Goal: Task Accomplishment & Management: Complete application form

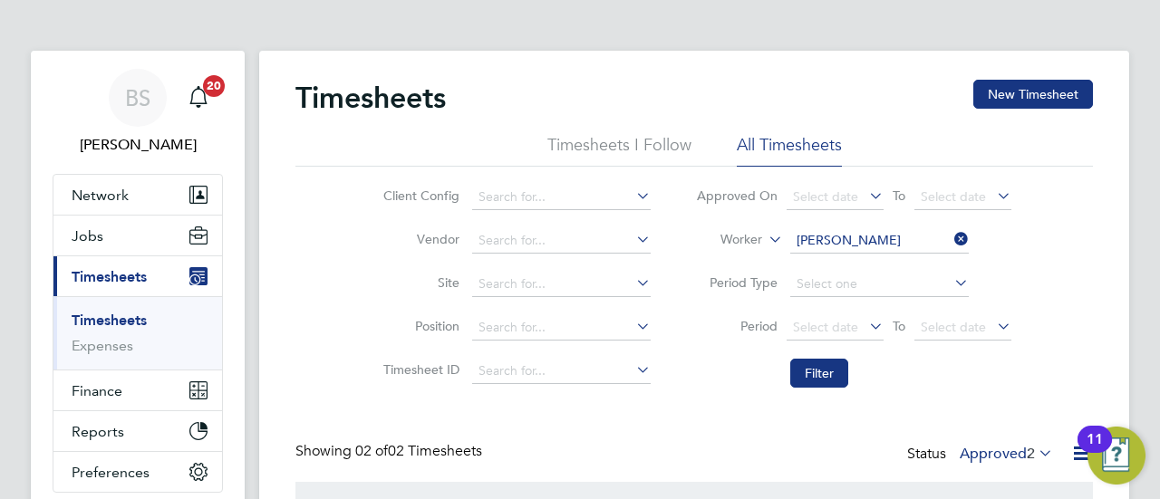
click at [111, 276] on span "Timesheets" at bounding box center [109, 276] width 75 height 17
click at [1007, 455] on label "Approved 2" at bounding box center [1006, 454] width 93 height 18
click at [950, 238] on icon at bounding box center [950, 239] width 0 height 25
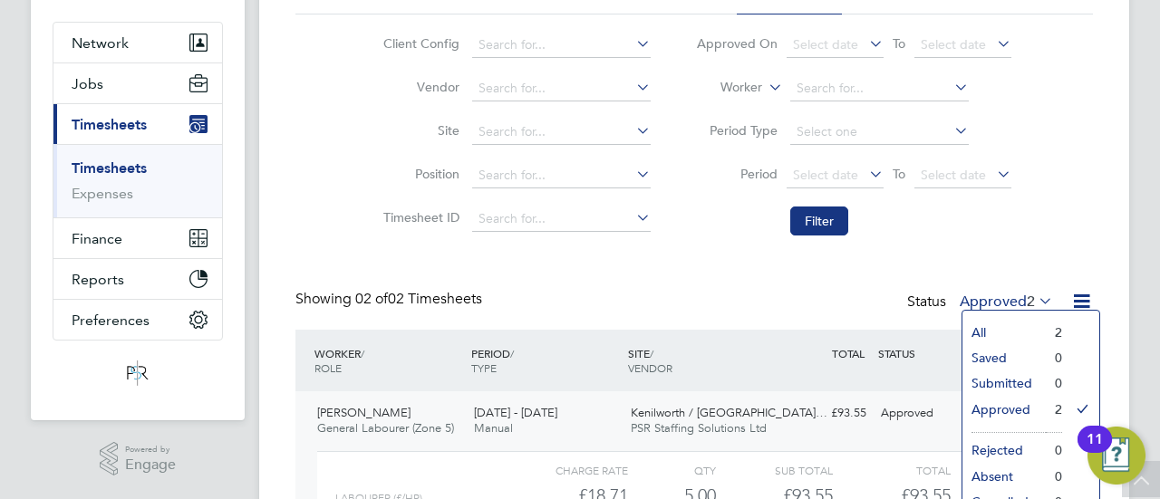
scroll to position [181, 0]
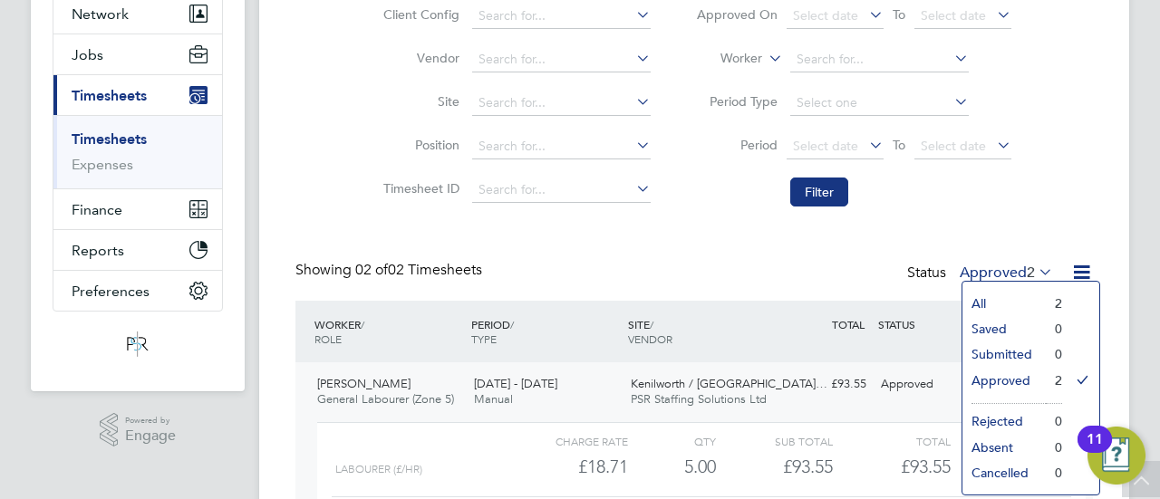
click at [1006, 378] on li "Approved" at bounding box center [1003, 380] width 83 height 25
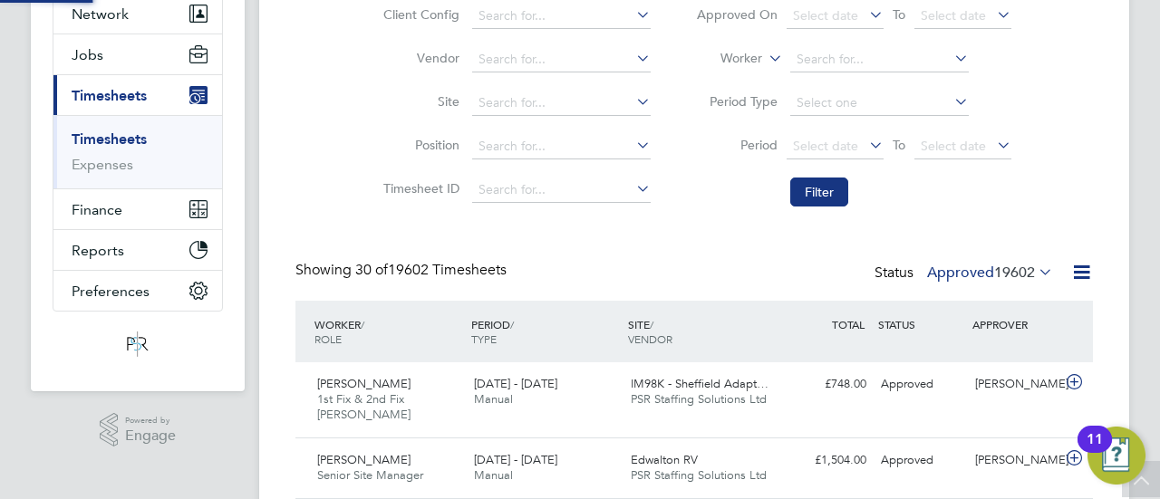
scroll to position [61, 157]
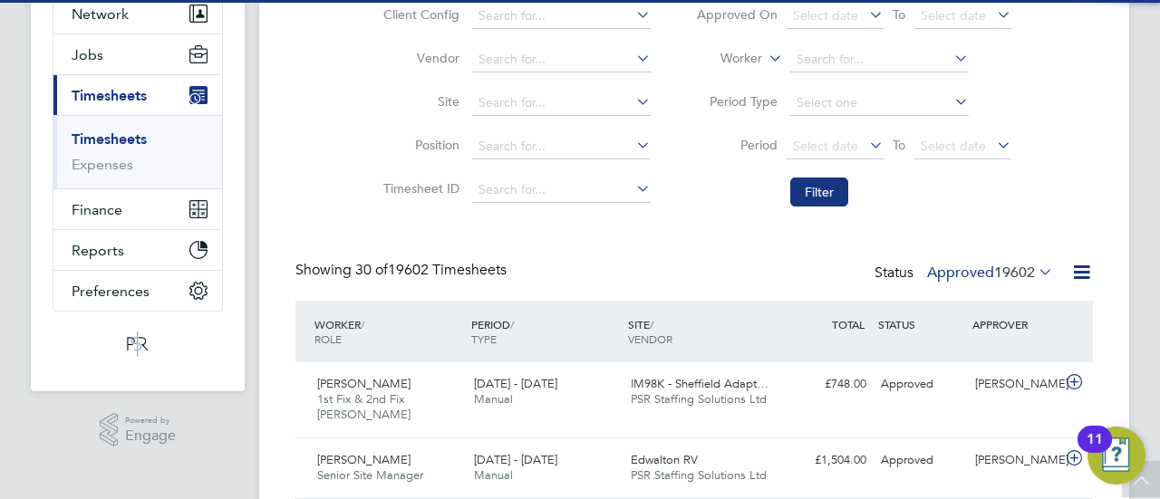
click at [950, 273] on label "Approved 19602" at bounding box center [990, 273] width 126 height 18
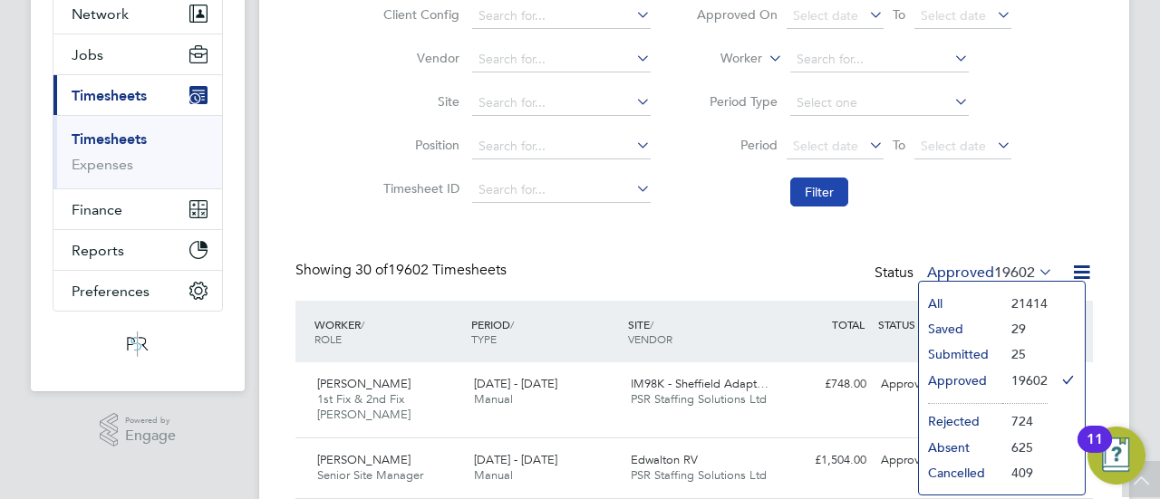
click at [832, 191] on button "Filter" at bounding box center [819, 192] width 58 height 29
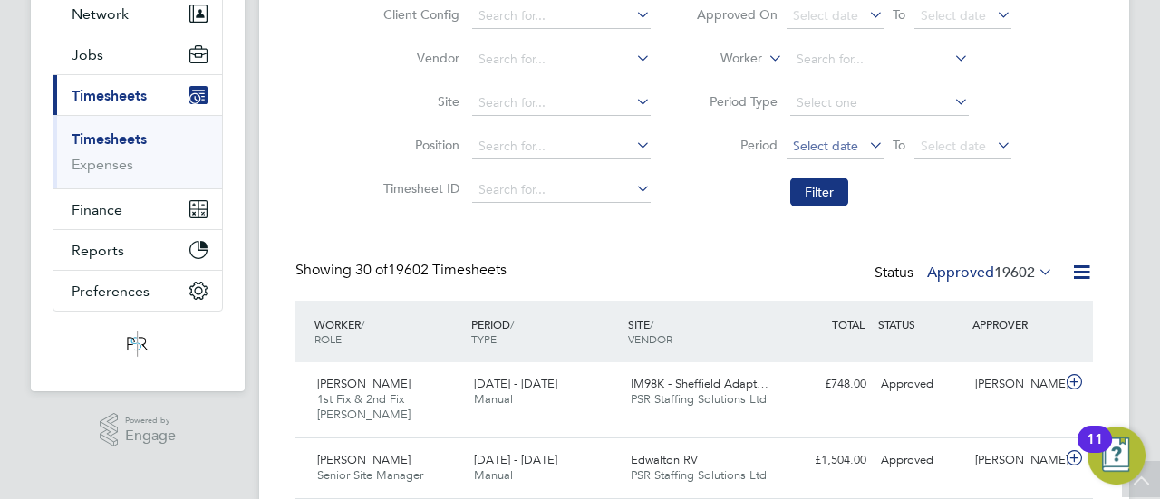
click at [830, 139] on span "Select date" at bounding box center [825, 146] width 65 height 16
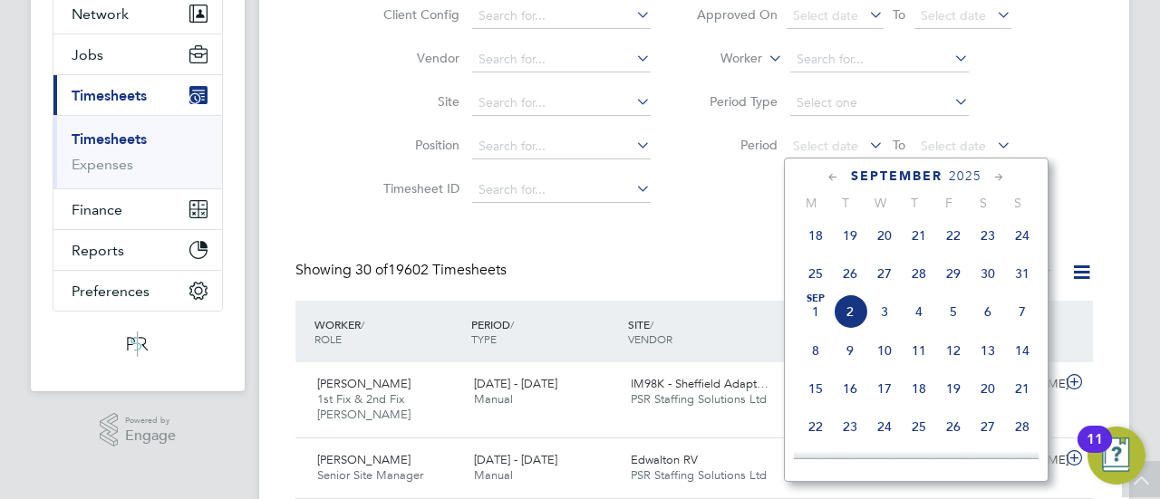
click at [817, 287] on span "25" at bounding box center [815, 273] width 34 height 34
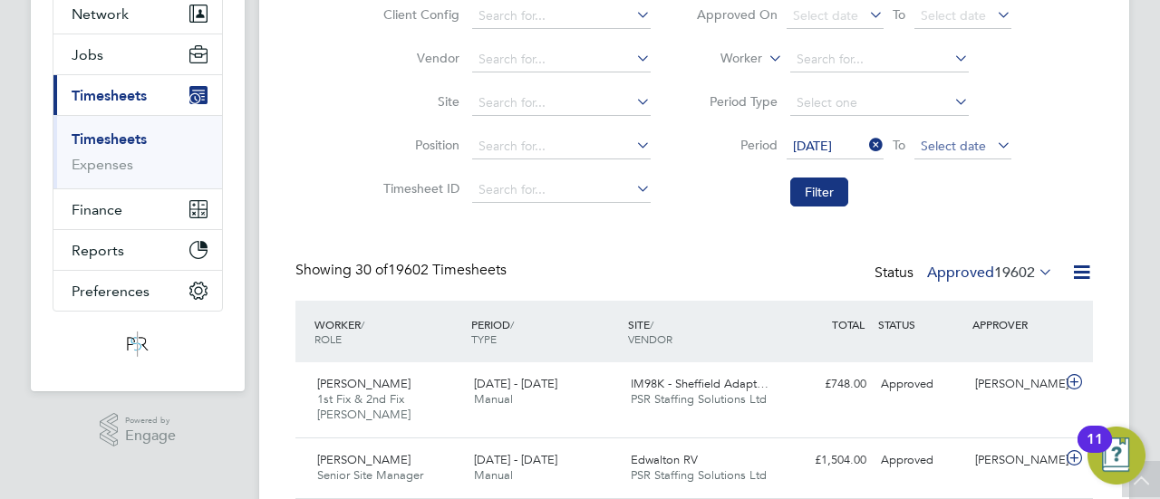
click at [974, 139] on span "Select date" at bounding box center [953, 146] width 65 height 16
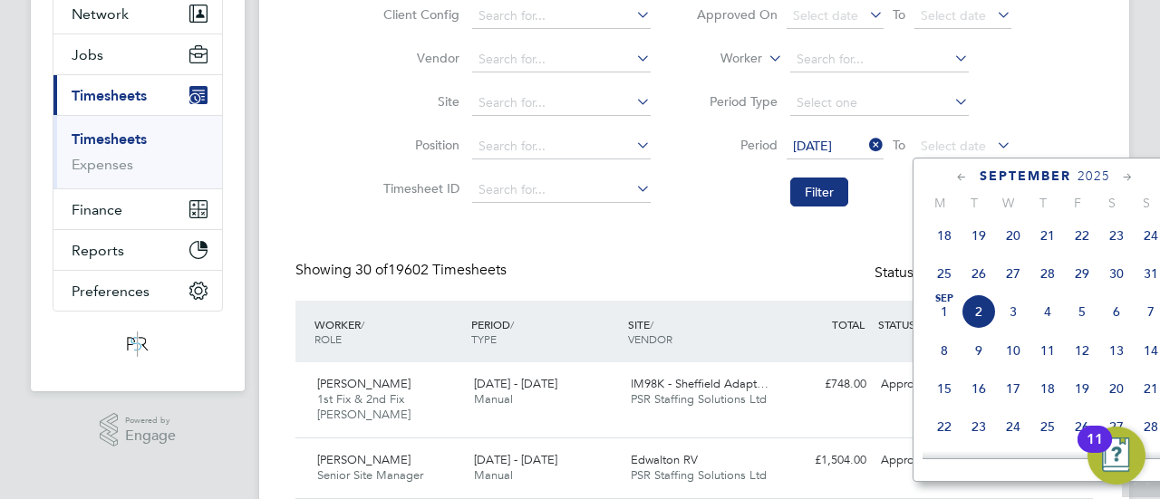
click at [1153, 282] on span "31" at bounding box center [1151, 273] width 34 height 34
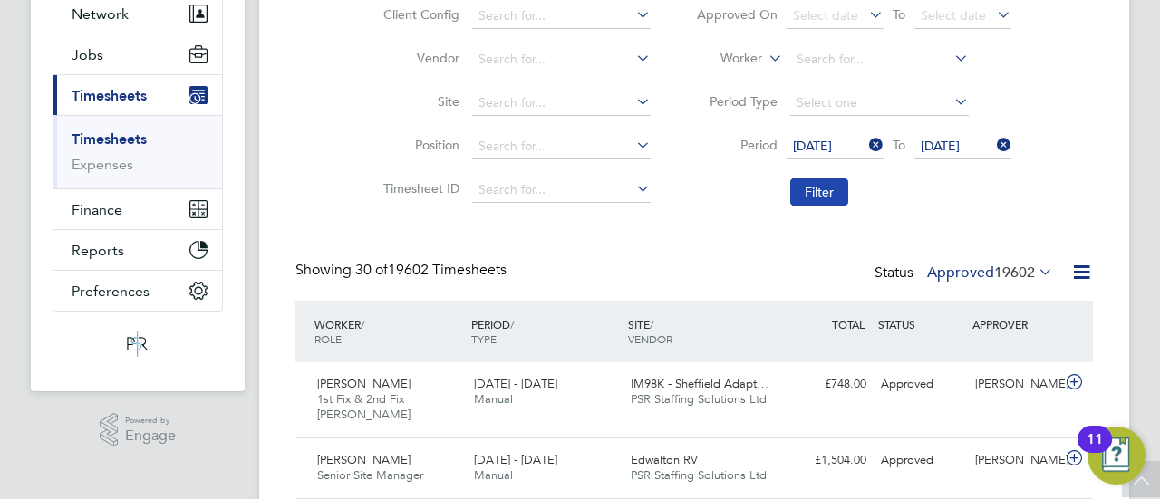
click at [828, 189] on button "Filter" at bounding box center [819, 192] width 58 height 29
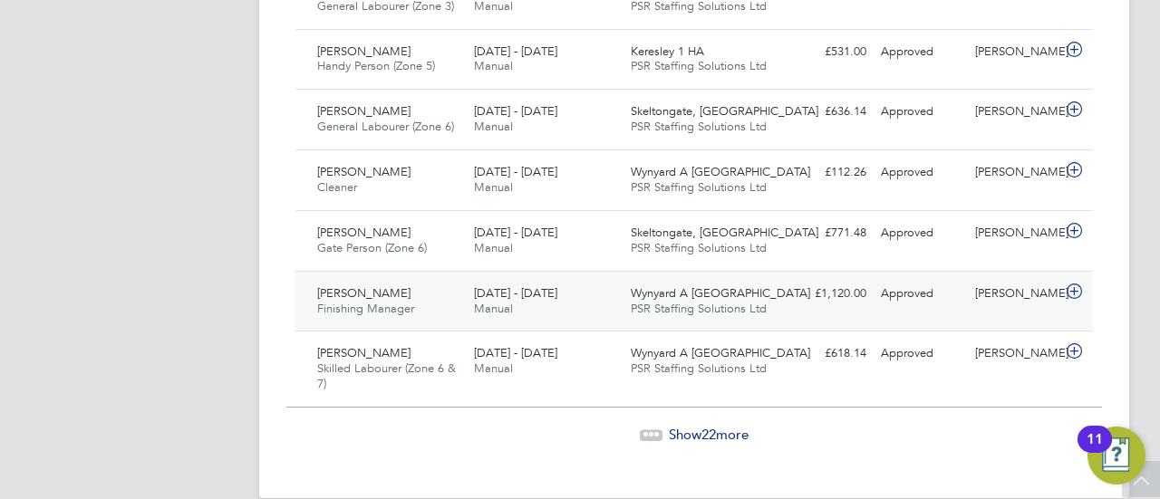
scroll to position [2045, 0]
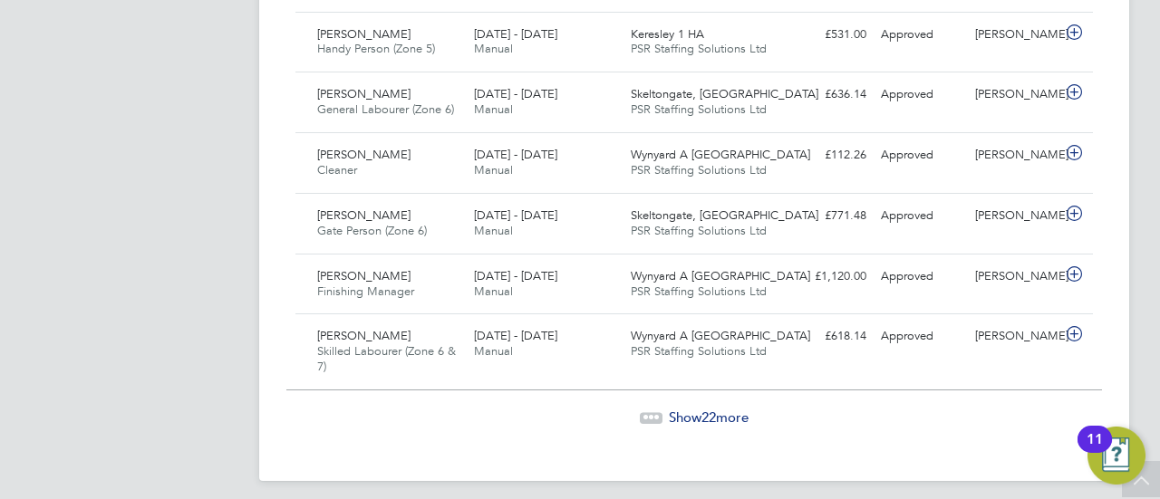
click at [709, 409] on span "22" at bounding box center [708, 417] width 14 height 17
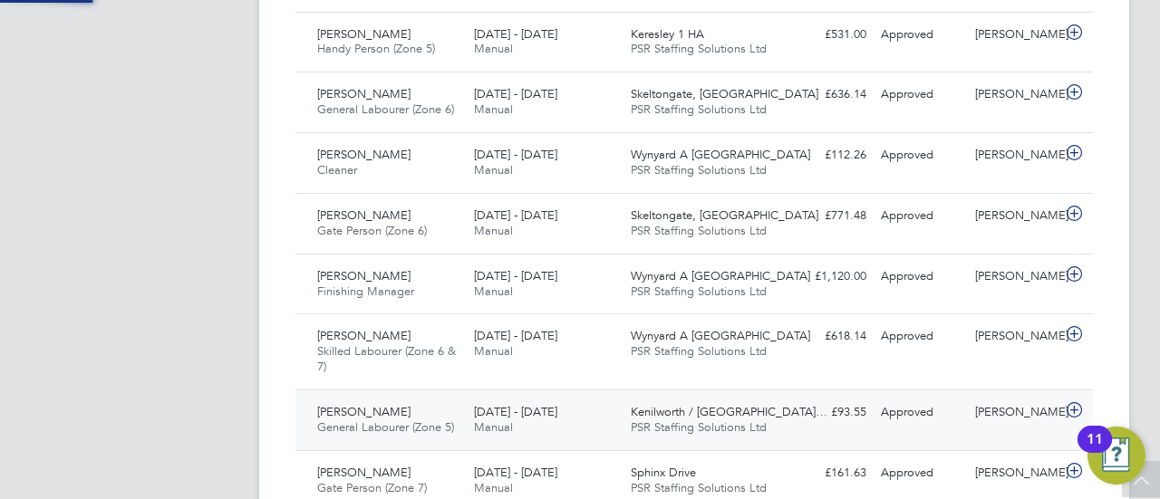
scroll to position [61, 157]
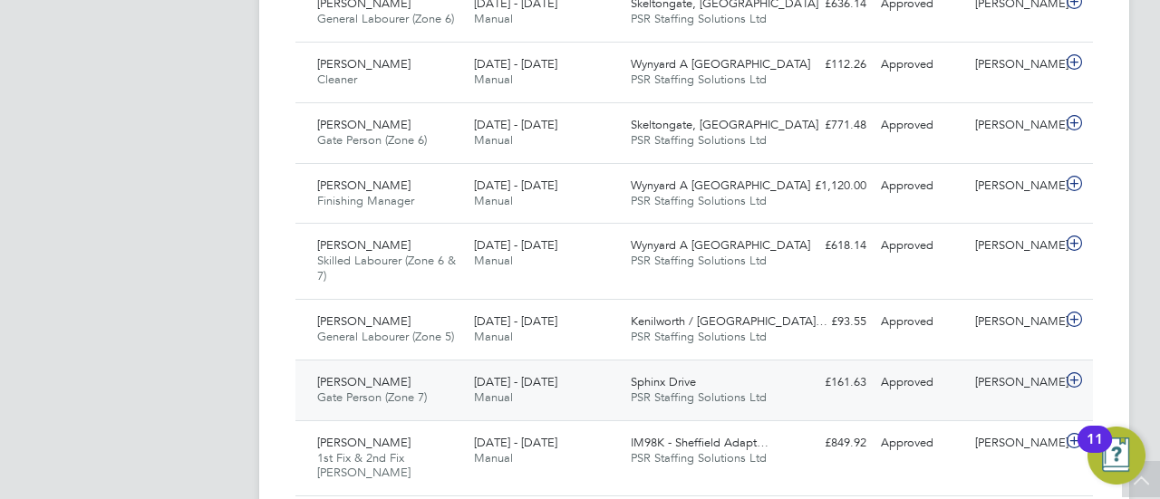
click at [571, 392] on div "[DATE] - [DATE] Manual" at bounding box center [545, 390] width 157 height 45
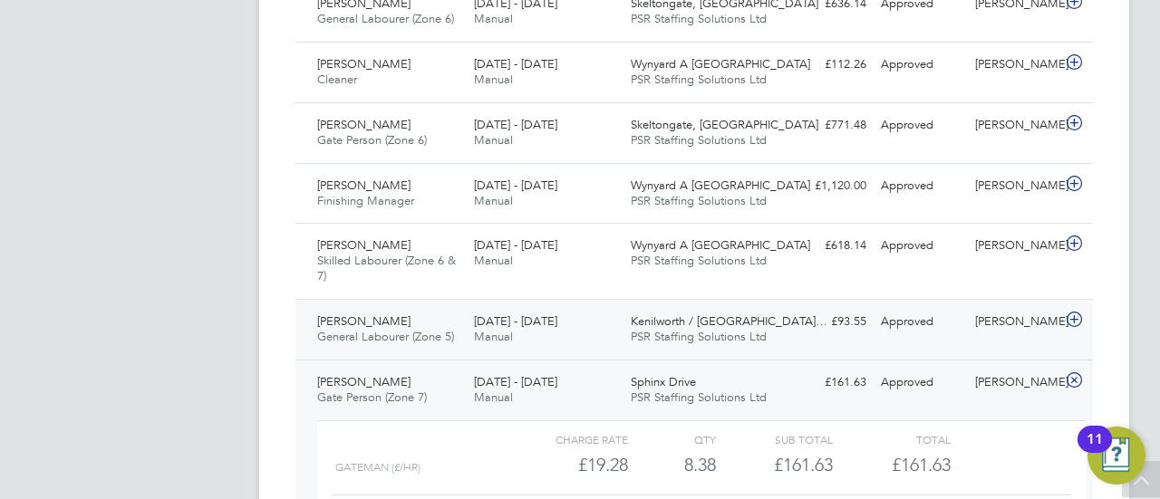
click at [400, 307] on div "[PERSON_NAME] General Labourer (Zone 5) [DATE] - [DATE]" at bounding box center [388, 329] width 157 height 45
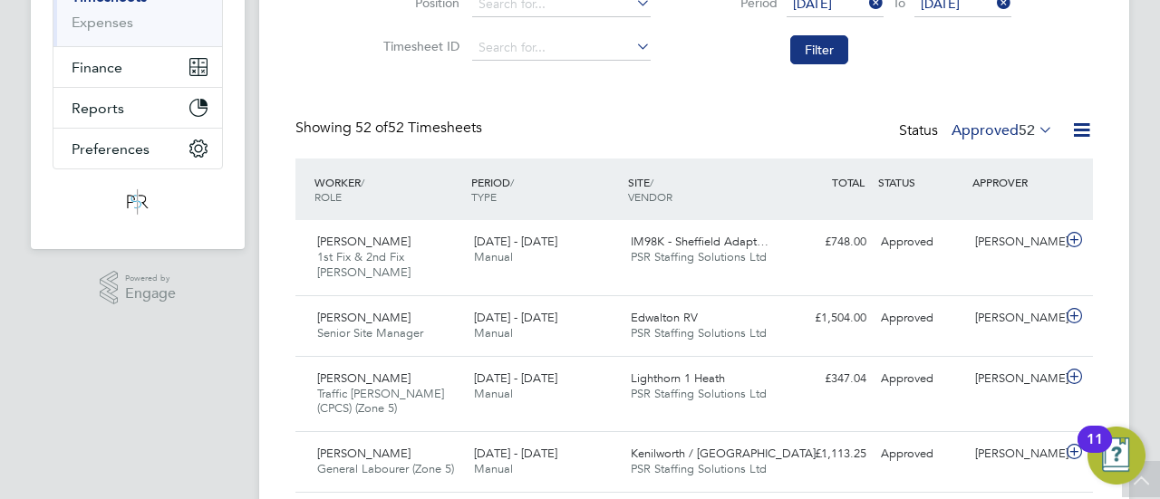
scroll to position [0, 0]
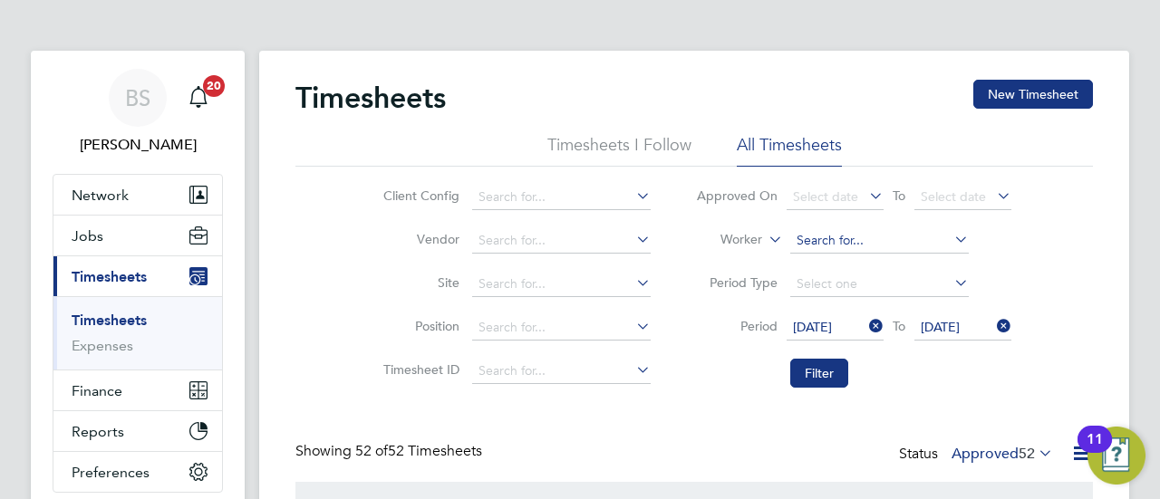
click at [840, 240] on input at bounding box center [879, 240] width 179 height 25
type input "[PERSON_NAME]"
drag, startPoint x: 843, startPoint y: 244, endPoint x: 835, endPoint y: 235, distance: 11.6
click at [843, 244] on input at bounding box center [879, 240] width 179 height 25
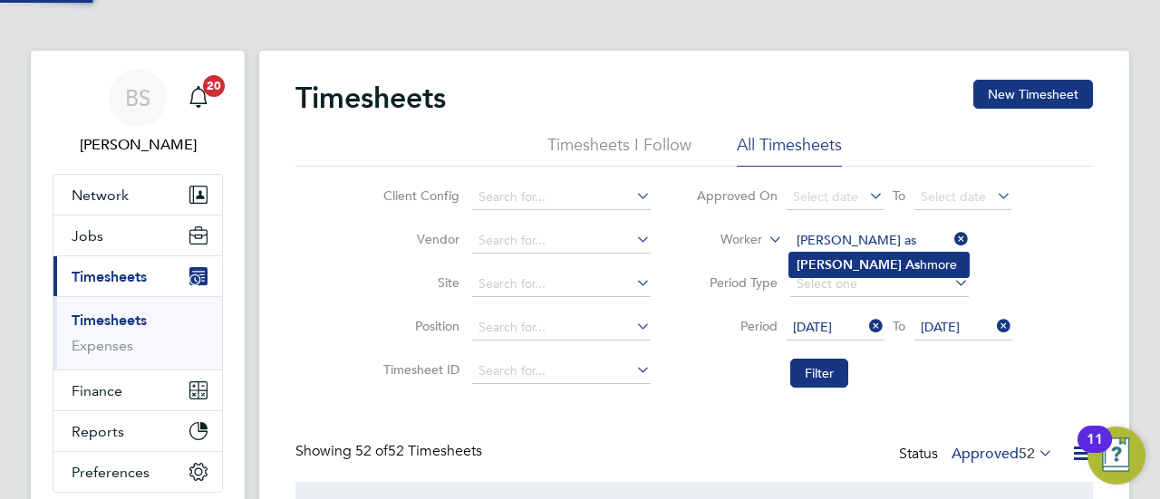
click at [874, 258] on li "[PERSON_NAME] As hmore" at bounding box center [878, 265] width 179 height 24
type input "[PERSON_NAME]"
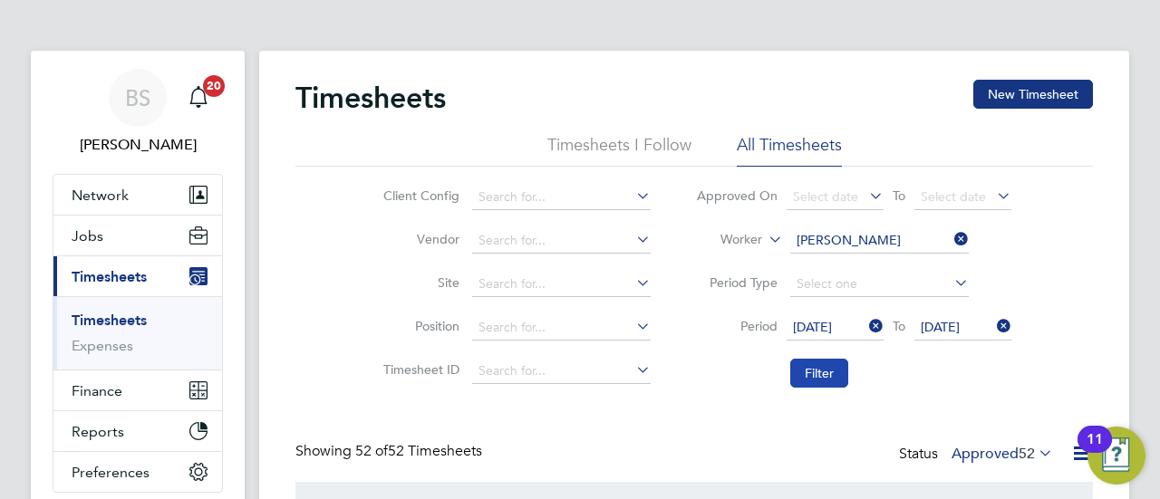
click at [829, 371] on button "Filter" at bounding box center [819, 373] width 58 height 29
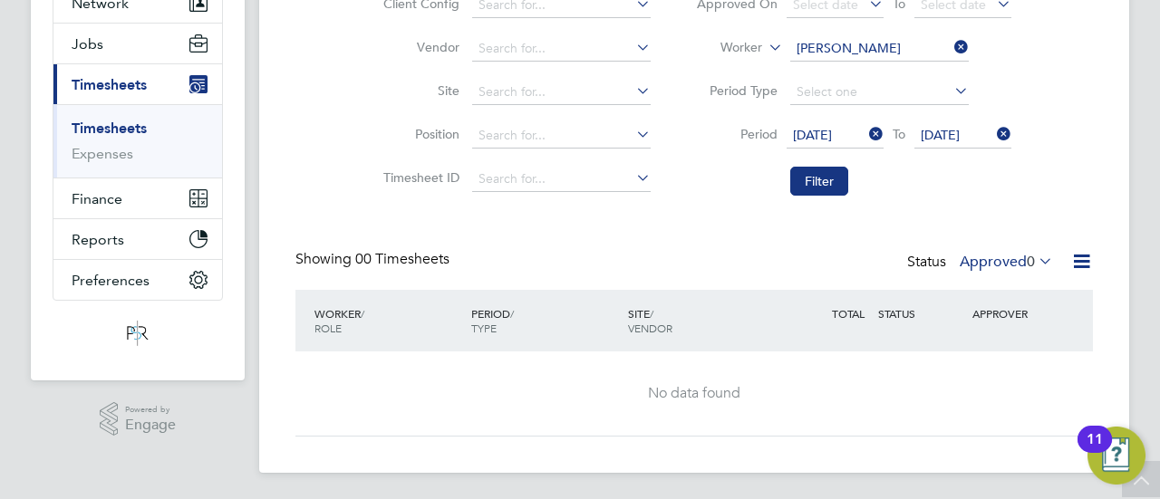
scroll to position [193, 0]
click at [999, 258] on label "Approved 0" at bounding box center [1006, 261] width 93 height 18
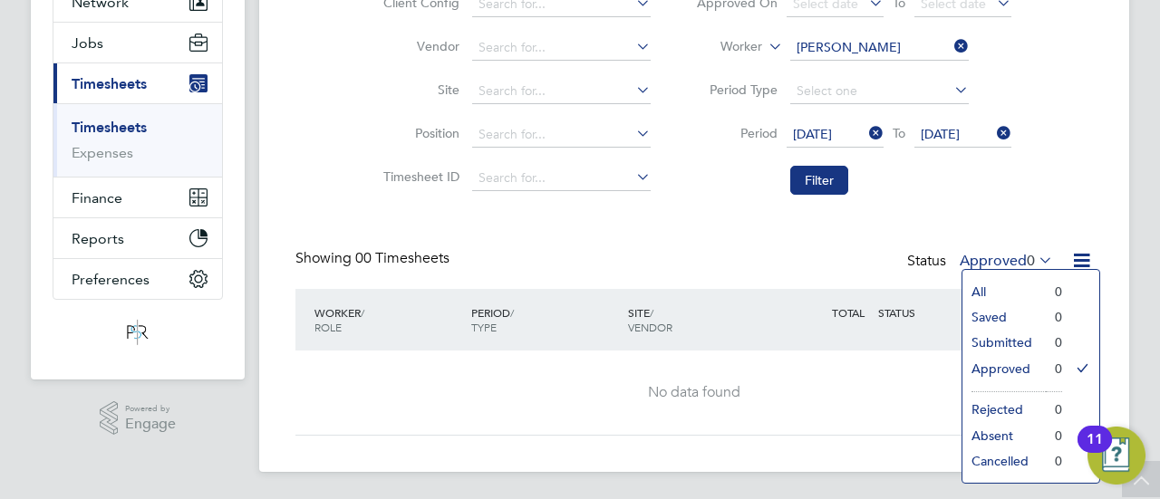
click at [1017, 341] on li "Submitted" at bounding box center [1003, 342] width 83 height 25
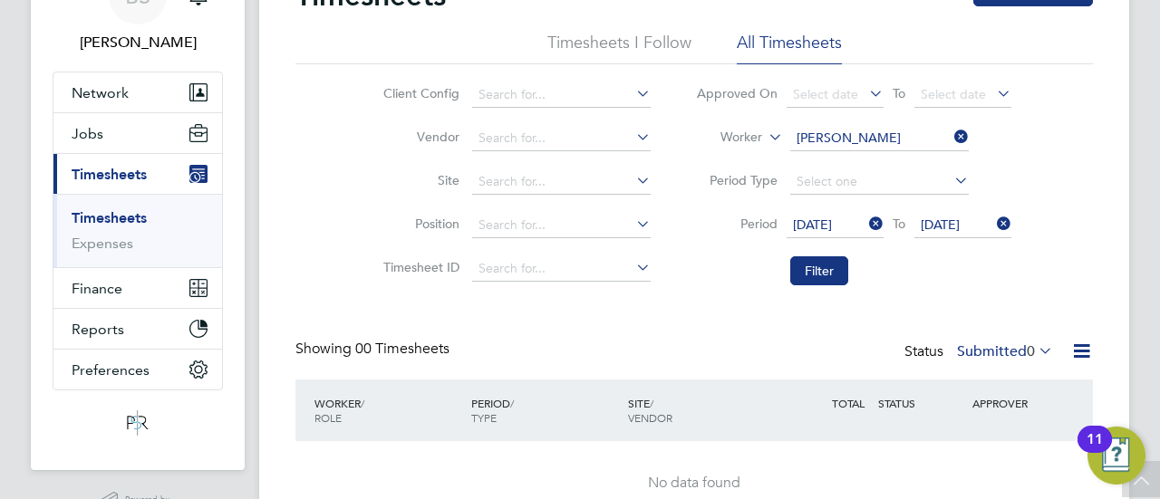
scroll to position [0, 0]
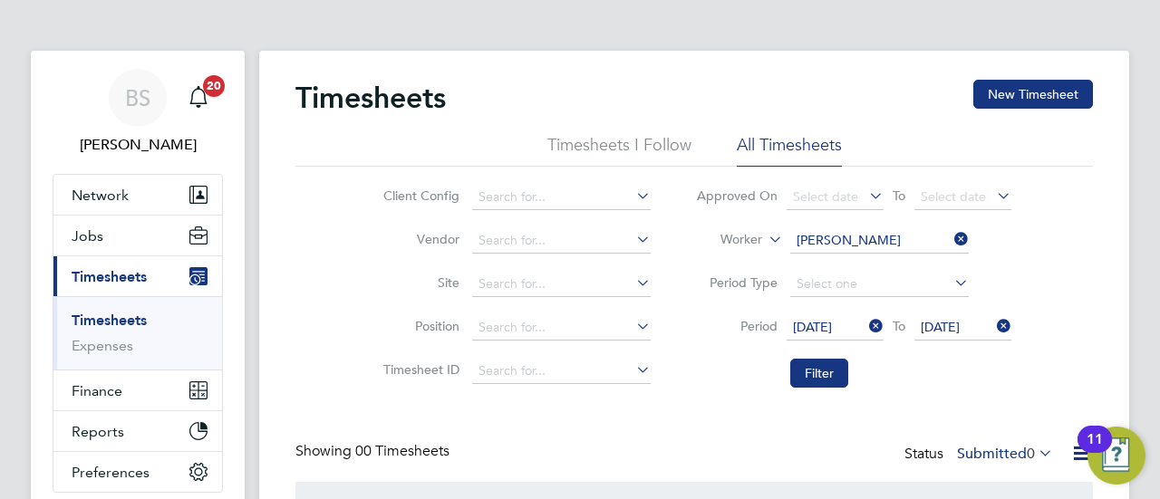
click at [865, 322] on icon at bounding box center [865, 326] width 0 height 25
click at [993, 323] on icon at bounding box center [993, 326] width 0 height 25
click at [837, 372] on button "Filter" at bounding box center [819, 373] width 58 height 29
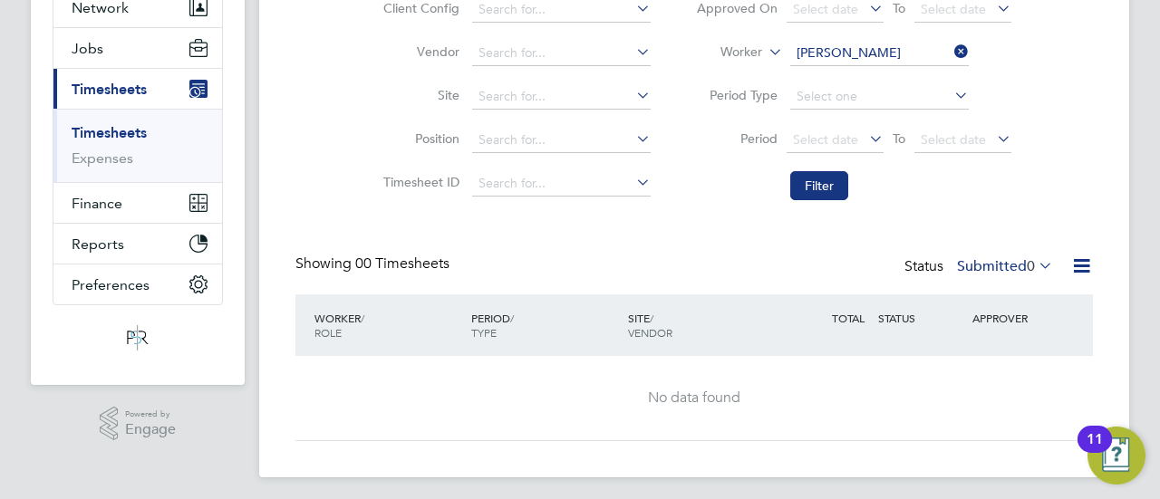
scroll to position [193, 0]
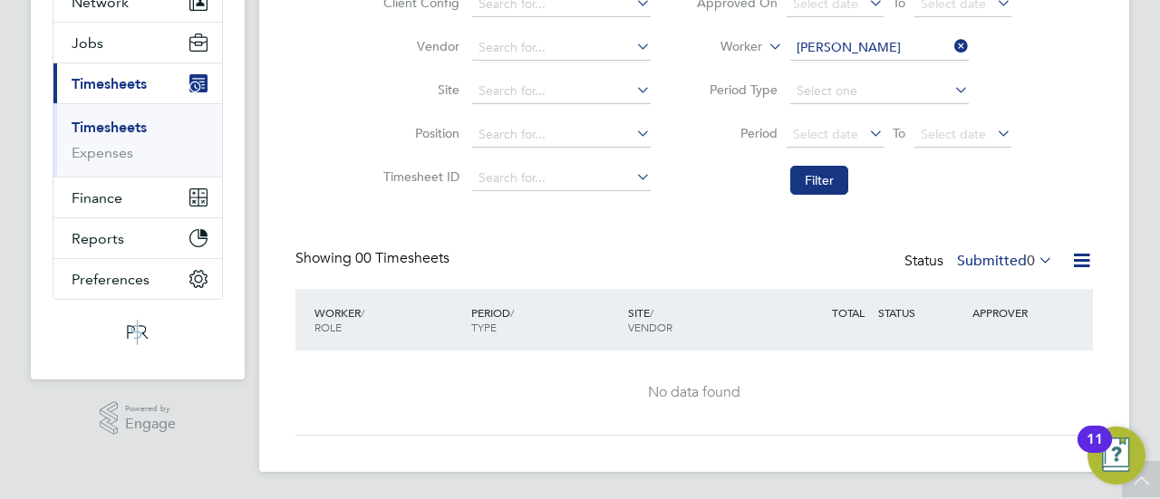
click at [989, 260] on label "Submitted 0" at bounding box center [1005, 261] width 96 height 18
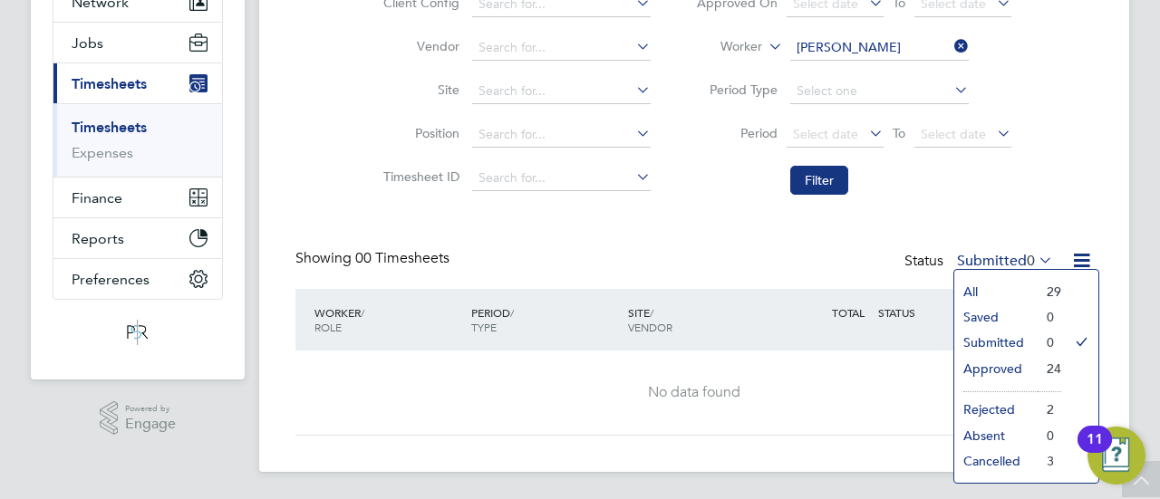
click at [1011, 362] on li "Approved" at bounding box center [995, 368] width 83 height 25
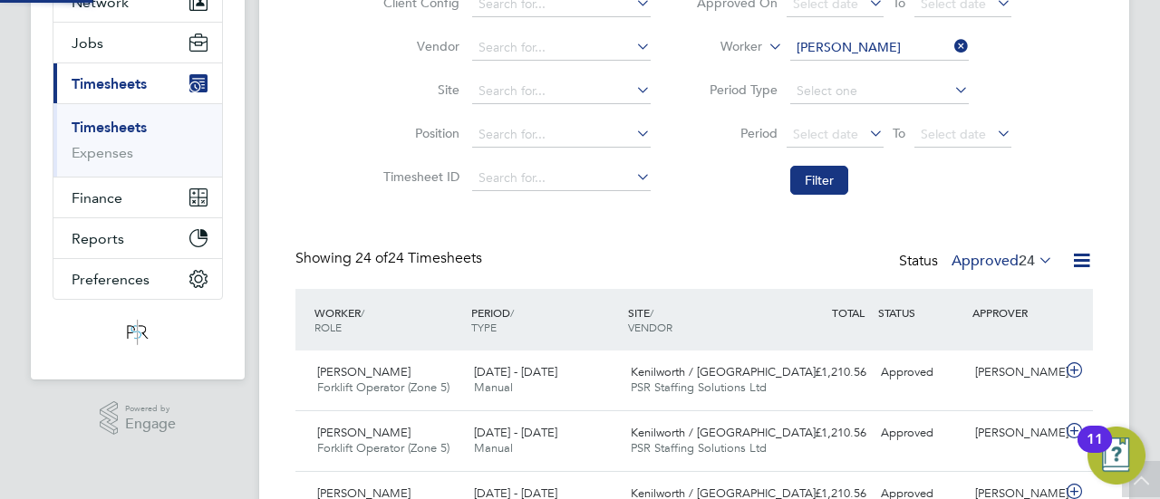
scroll to position [45, 157]
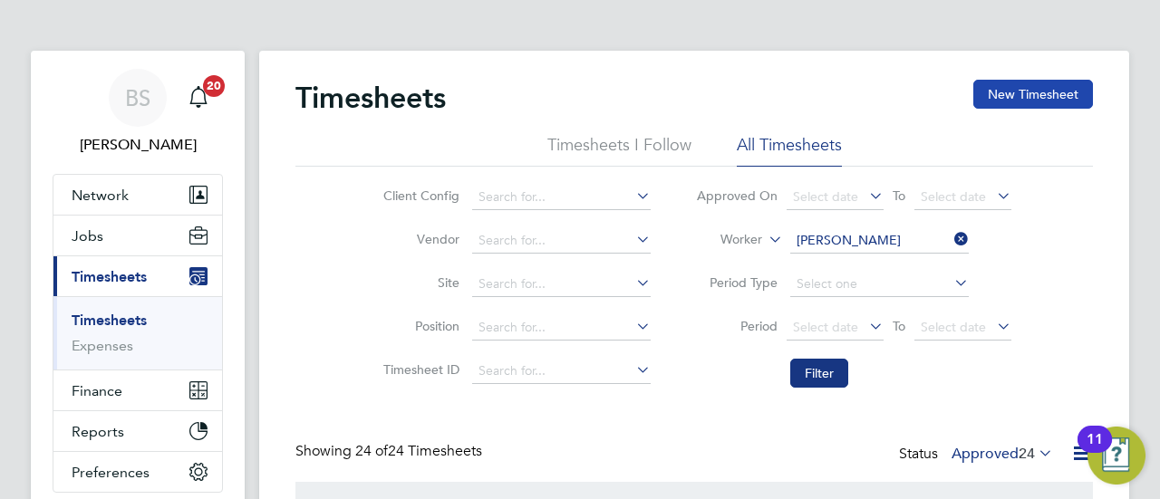
click at [1060, 104] on button "New Timesheet" at bounding box center [1033, 94] width 120 height 29
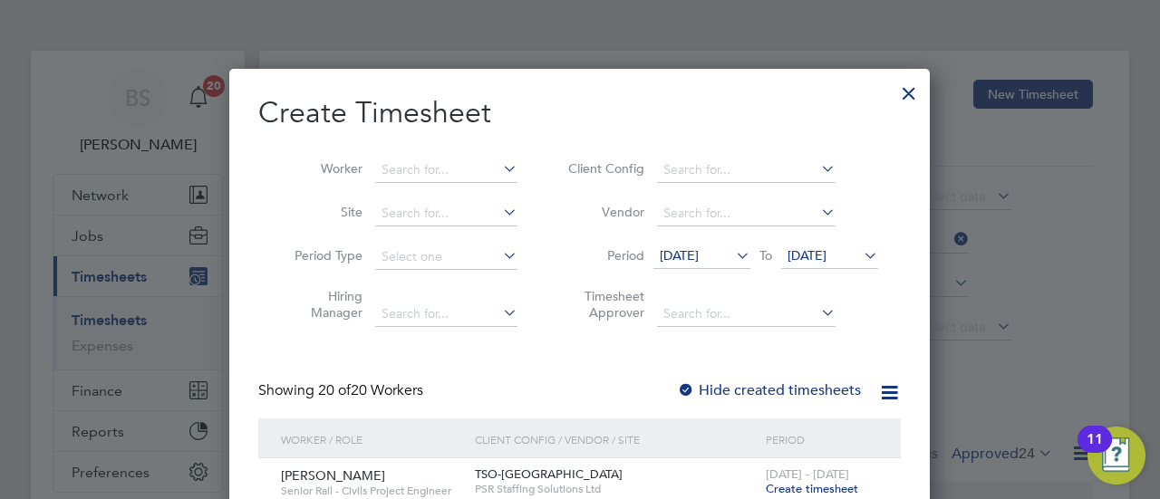
click at [732, 253] on icon at bounding box center [732, 255] width 0 height 25
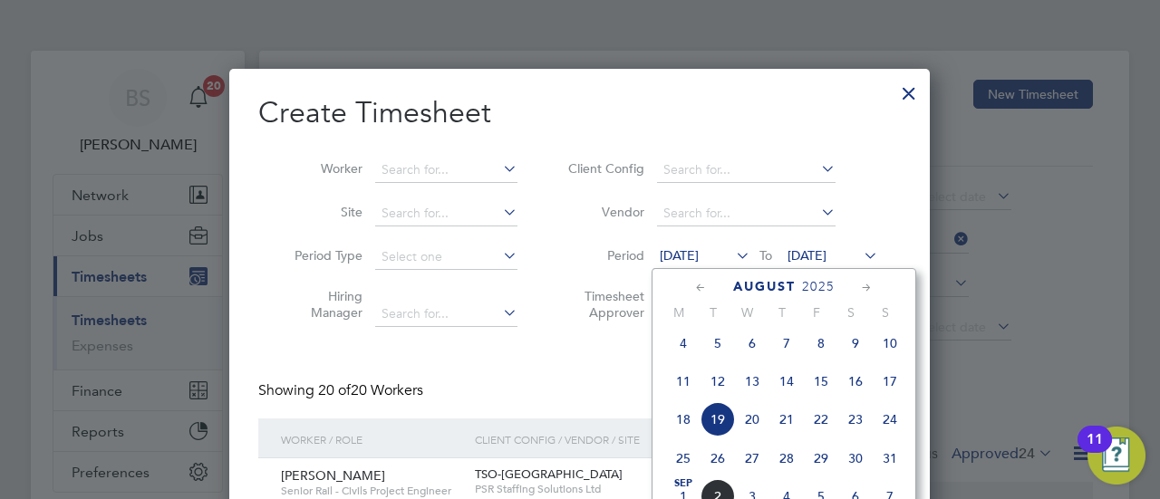
click at [681, 463] on span "25" at bounding box center [683, 458] width 34 height 34
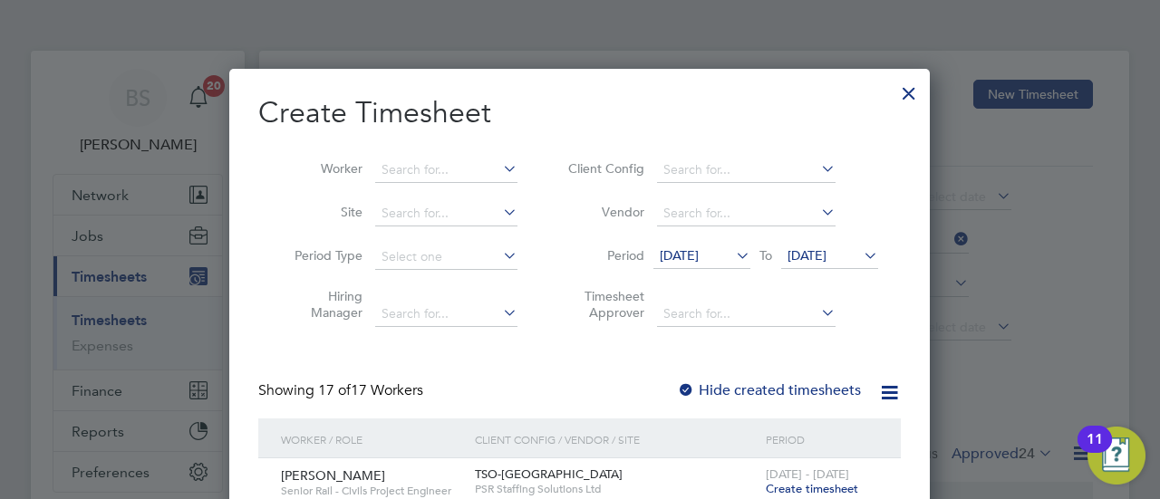
click at [826, 260] on span "[DATE]" at bounding box center [806, 255] width 39 height 16
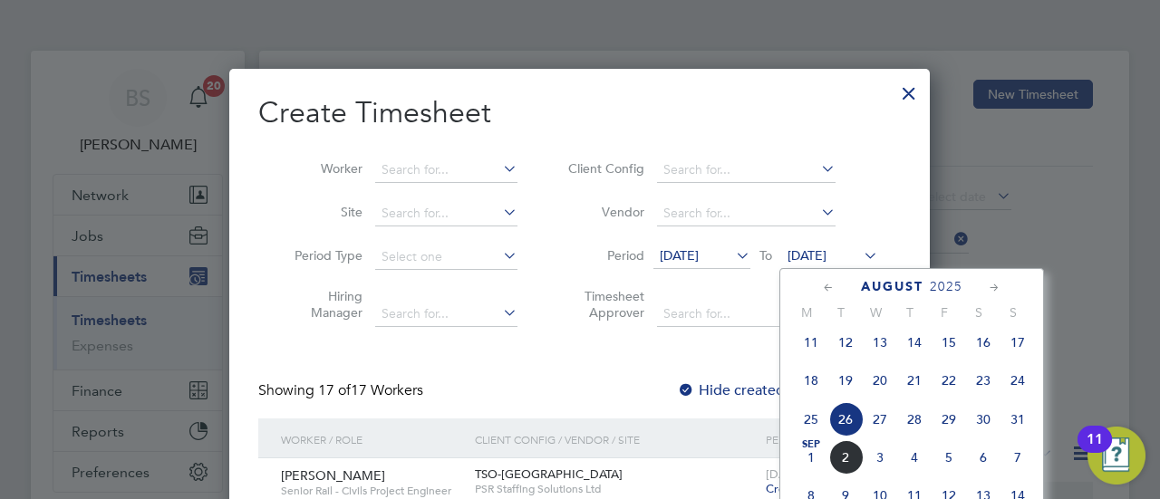
click at [1021, 425] on span "31" at bounding box center [1017, 419] width 34 height 34
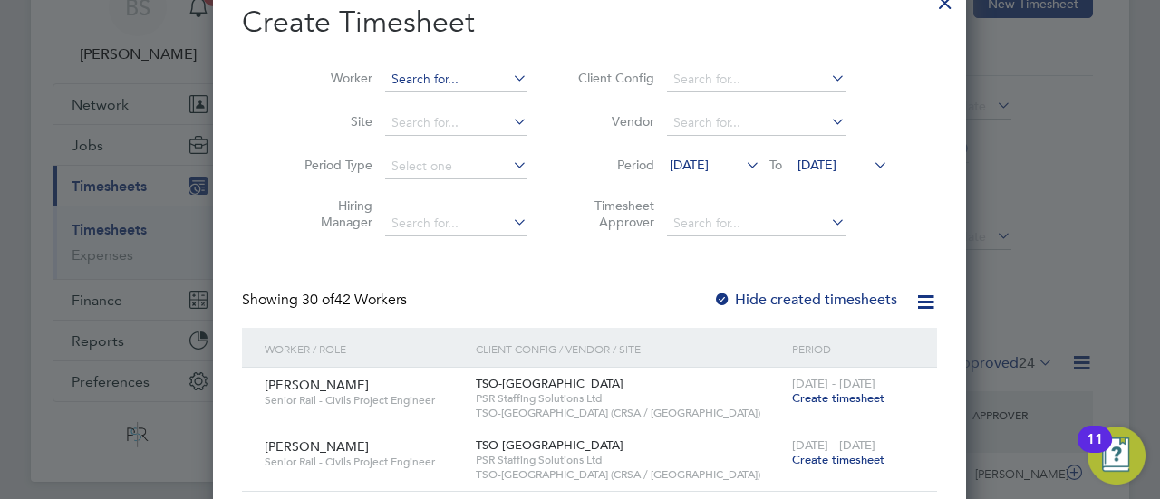
click at [428, 81] on input at bounding box center [456, 79] width 142 height 25
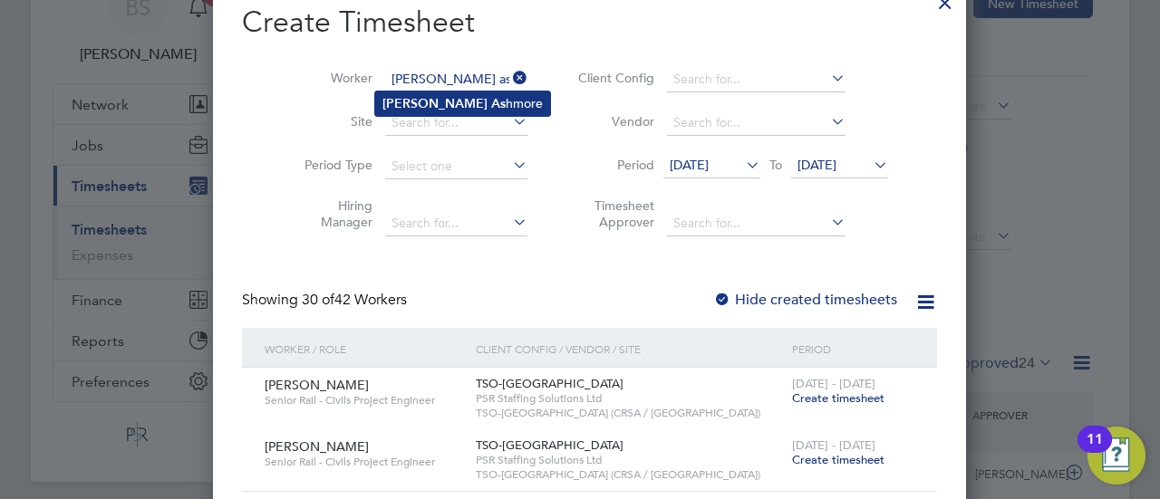
click at [468, 104] on li "[PERSON_NAME] As hmore" at bounding box center [462, 104] width 175 height 24
type input "[PERSON_NAME]"
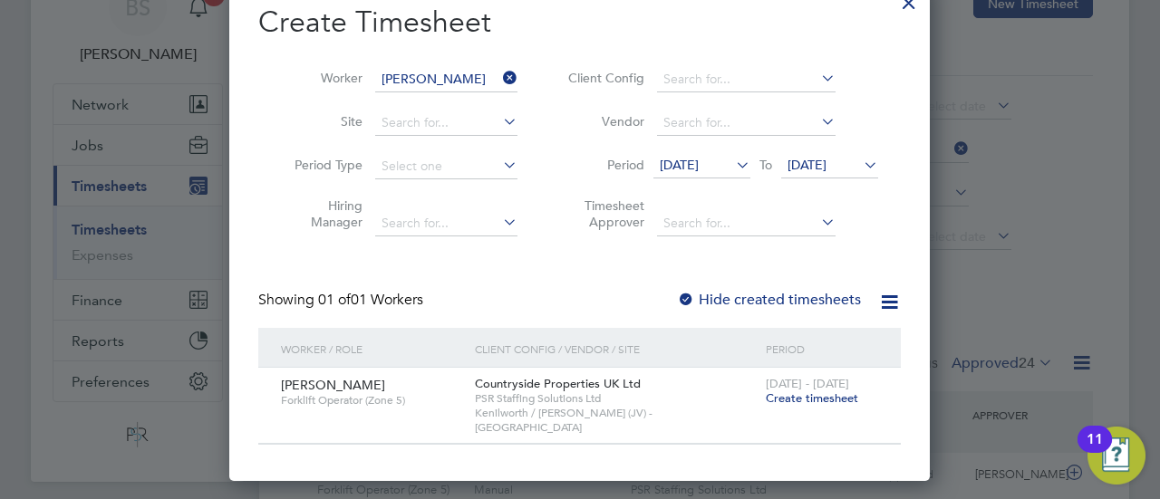
click at [826, 394] on span "Create timesheet" at bounding box center [812, 398] width 92 height 15
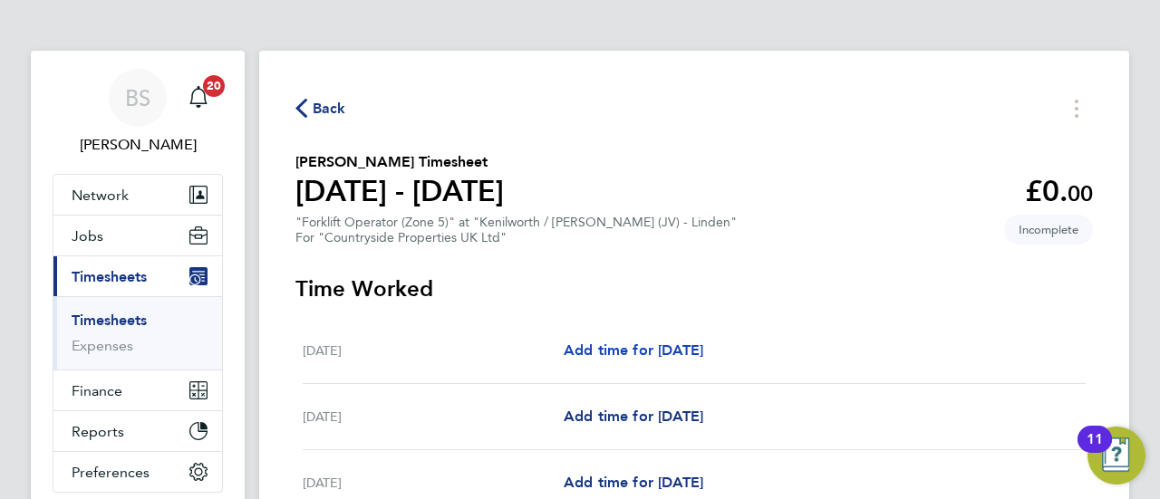
click at [668, 351] on span "Add time for [DATE]" at bounding box center [634, 350] width 140 height 17
select select "30"
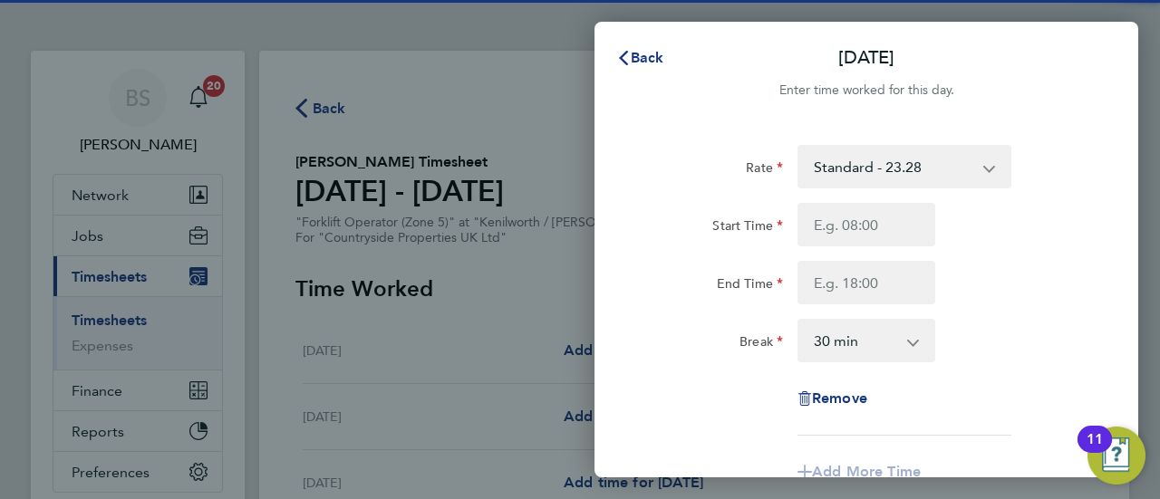
click at [570, 351] on div "Back [DATE] Enter time worked for this day. Rate Standard - 23.28 Start Time En…" at bounding box center [580, 249] width 1160 height 499
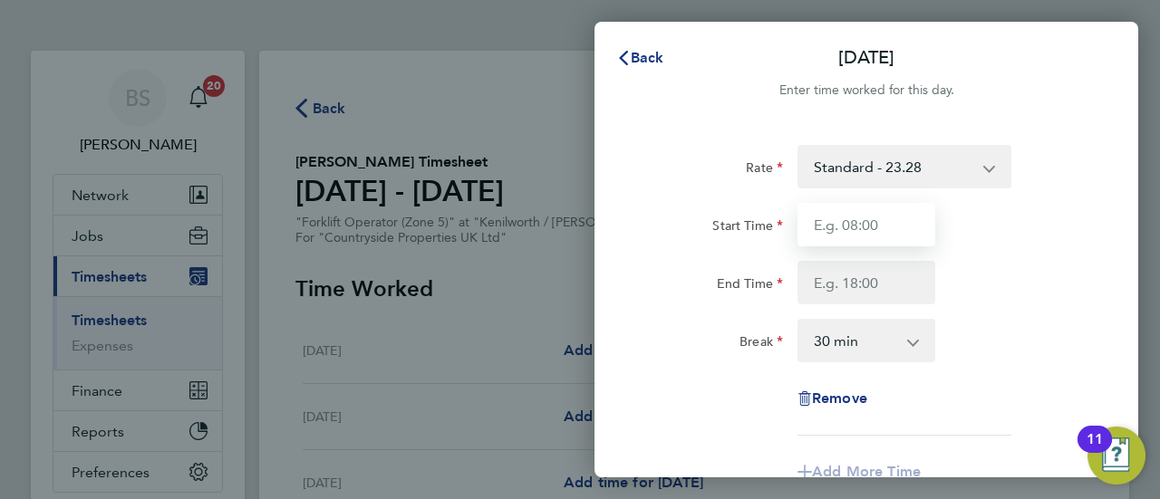
click at [854, 222] on input "Start Time" at bounding box center [866, 224] width 138 height 43
type input "07:00"
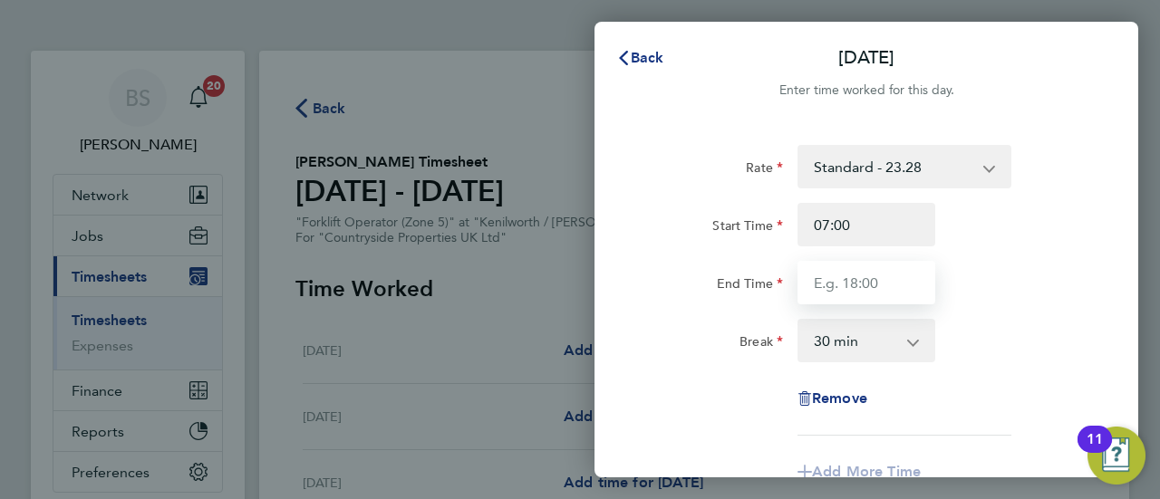
click at [885, 281] on input "End Time" at bounding box center [866, 282] width 138 height 43
type input "18:00"
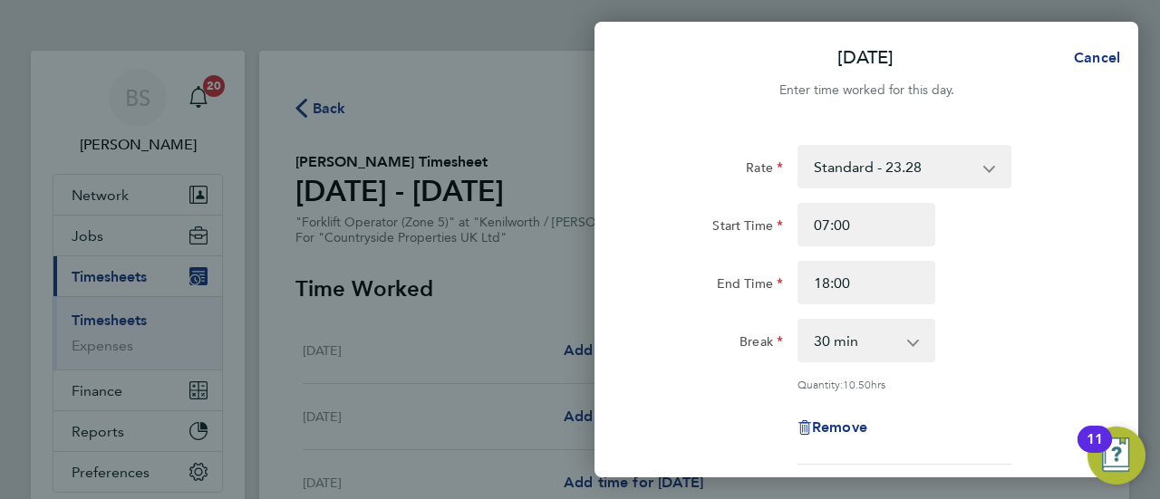
click at [1011, 349] on div "Break 0 min 15 min 30 min 45 min 60 min 75 min 90 min" at bounding box center [866, 340] width 457 height 43
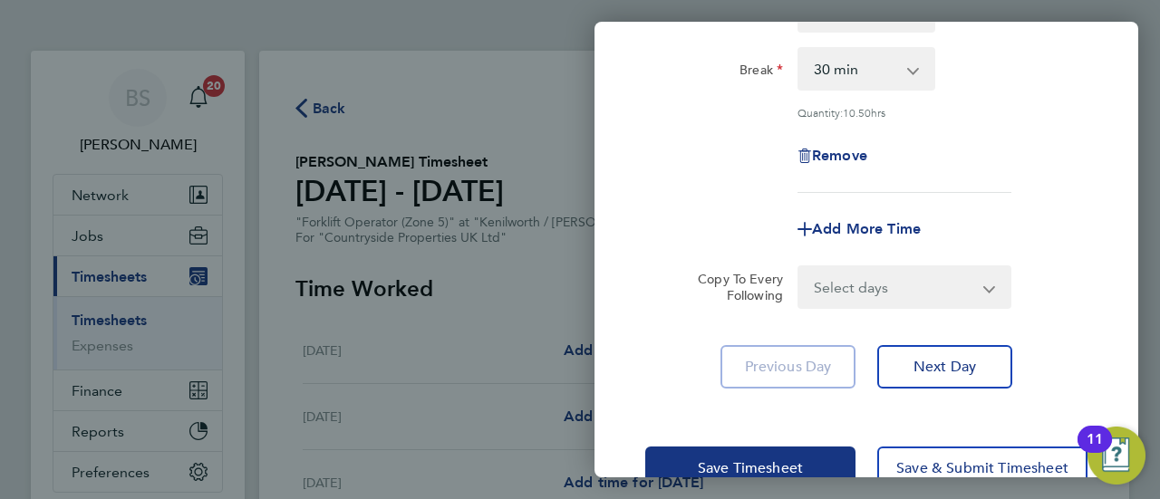
drag, startPoint x: 882, startPoint y: 292, endPoint x: 885, endPoint y: 302, distance: 10.6
click at [882, 292] on select "Select days Day Weekday (Mon-Fri) Weekend (Sat-Sun) [DATE] [DATE] [DATE] [DATE]…" at bounding box center [894, 287] width 190 height 40
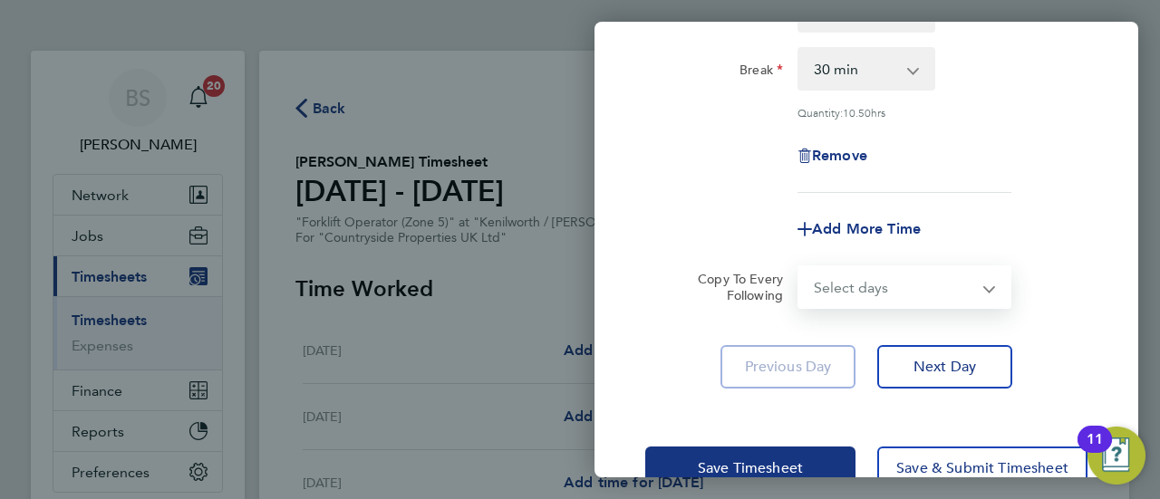
select select "WEEKDAY"
click at [799, 267] on select "Select days Day Weekday (Mon-Fri) Weekend (Sat-Sun) [DATE] [DATE] [DATE] [DATE]…" at bounding box center [894, 287] width 190 height 40
select select "[DATE]"
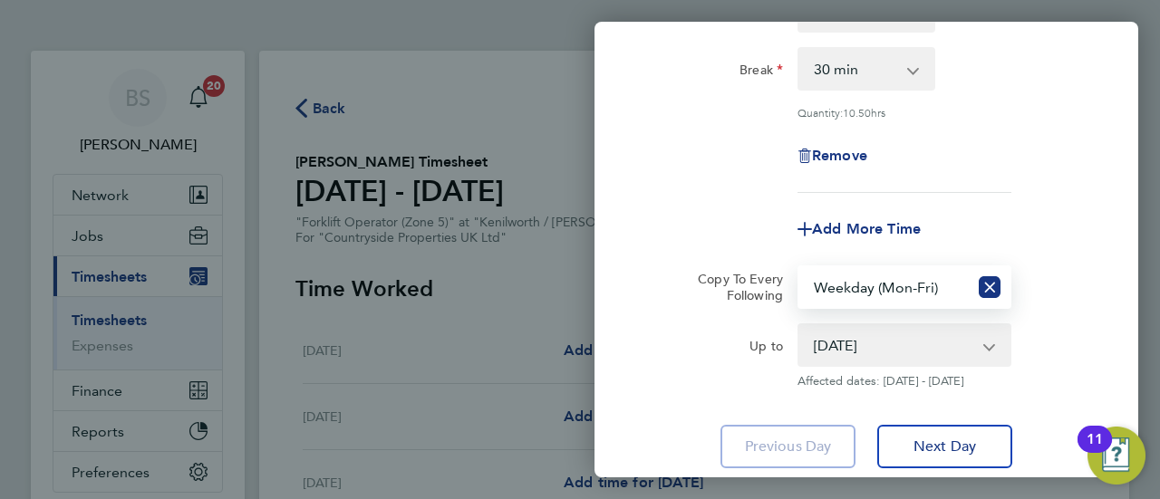
click at [694, 343] on div "Up to" at bounding box center [714, 341] width 138 height 36
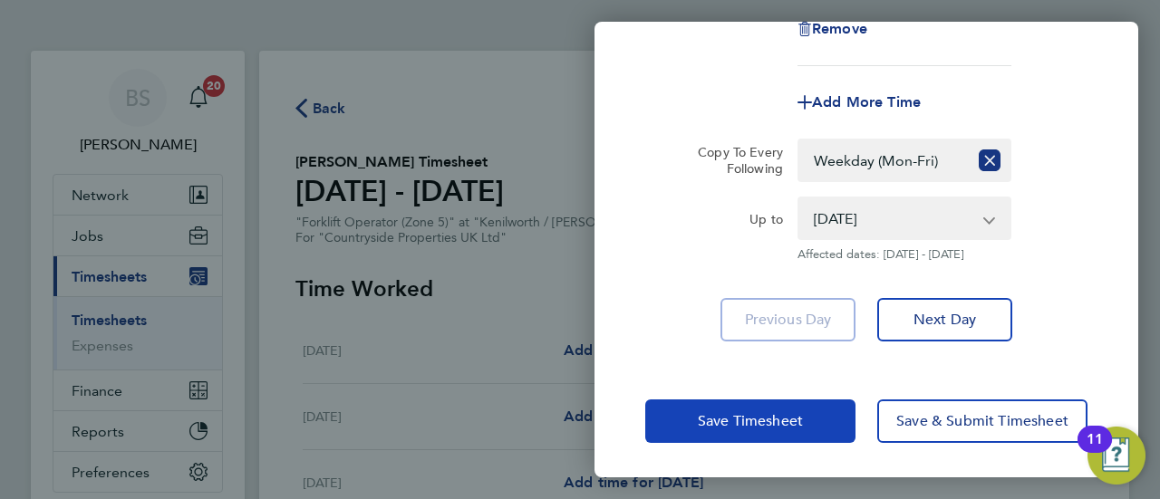
click at [728, 423] on span "Save Timesheet" at bounding box center [750, 421] width 105 height 18
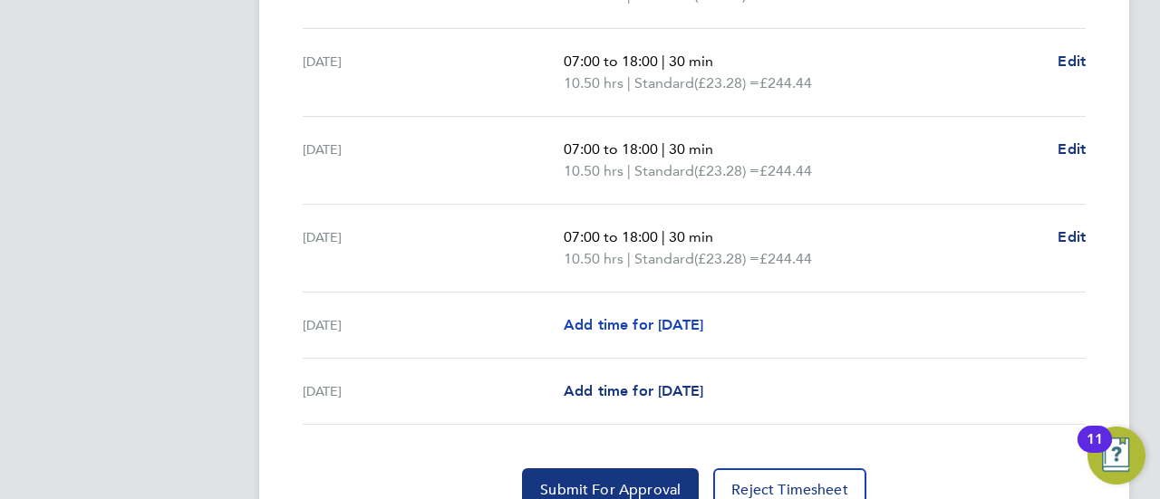
click at [693, 323] on span "Add time for [DATE]" at bounding box center [634, 324] width 140 height 17
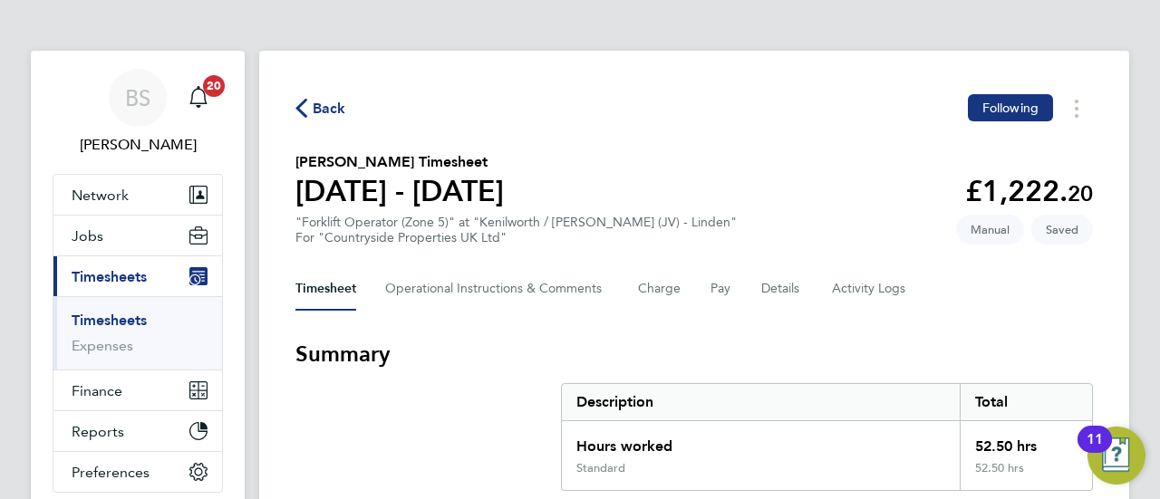
select select "30"
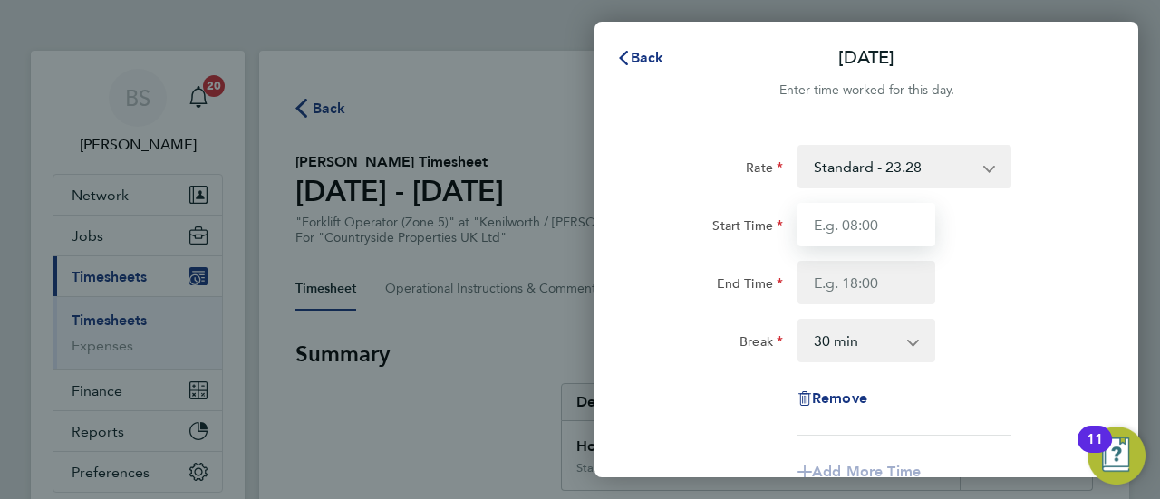
click at [914, 243] on input "Start Time" at bounding box center [866, 224] width 138 height 43
type input "07:00"
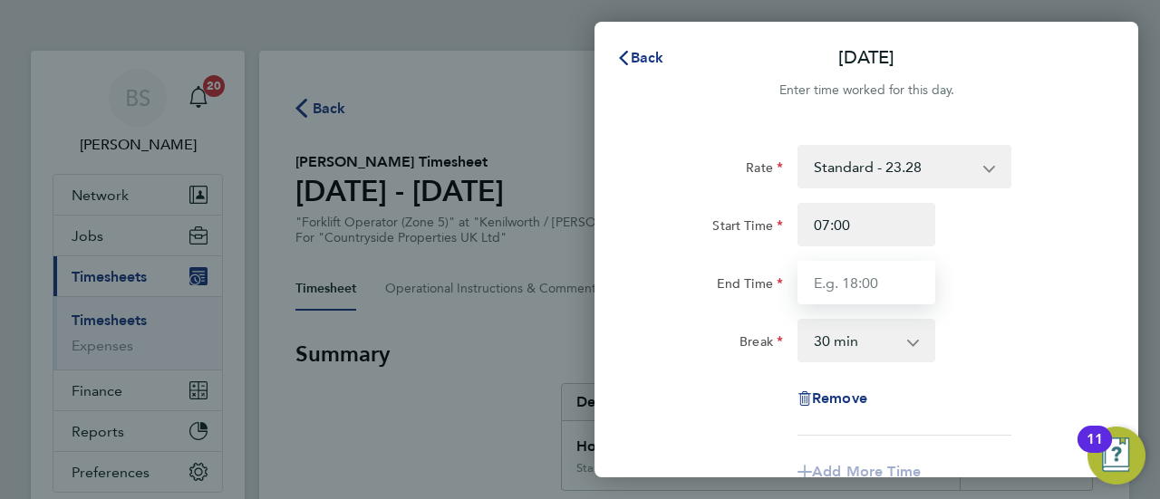
click at [856, 290] on input "End Time" at bounding box center [866, 282] width 138 height 43
type input "12:00"
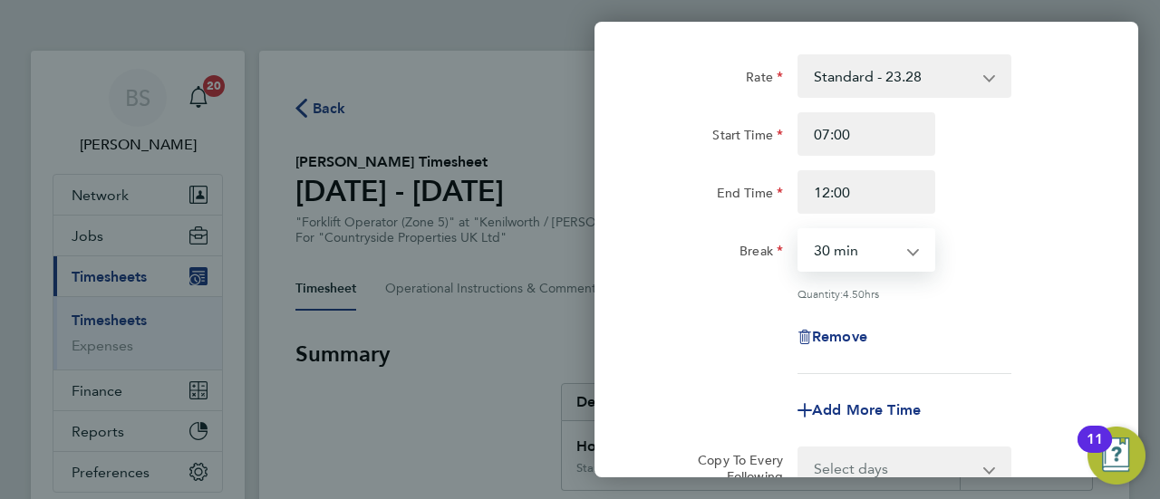
drag, startPoint x: 904, startPoint y: 246, endPoint x: 904, endPoint y: 258, distance: 12.7
click at [904, 246] on select "0 min 15 min 30 min 45 min 60 min 75 min 90 min" at bounding box center [855, 250] width 112 height 40
select select "0"
click at [799, 230] on select "0 min 15 min 30 min 45 min 60 min 75 min 90 min" at bounding box center [855, 250] width 112 height 40
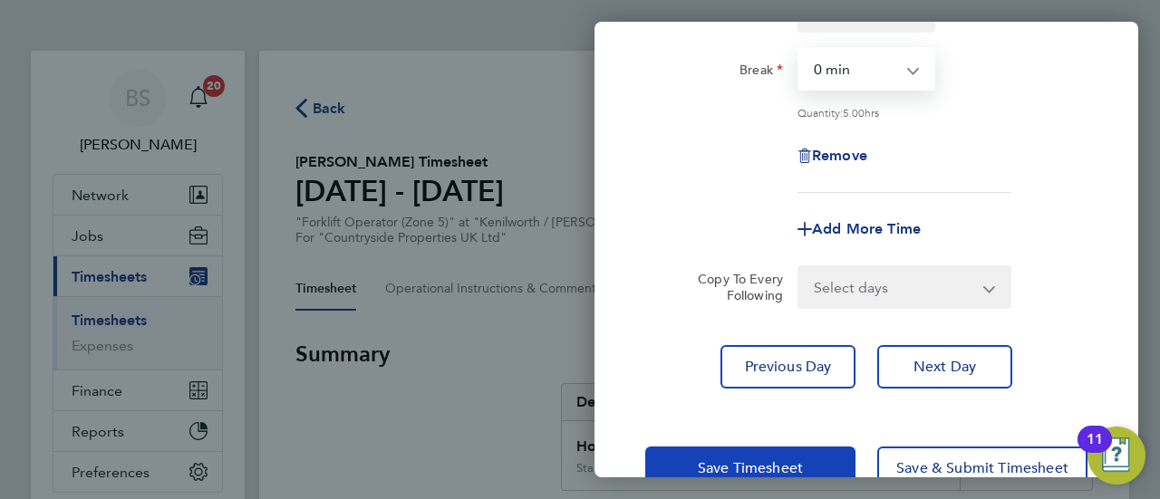
click at [744, 467] on span "Save Timesheet" at bounding box center [750, 468] width 105 height 18
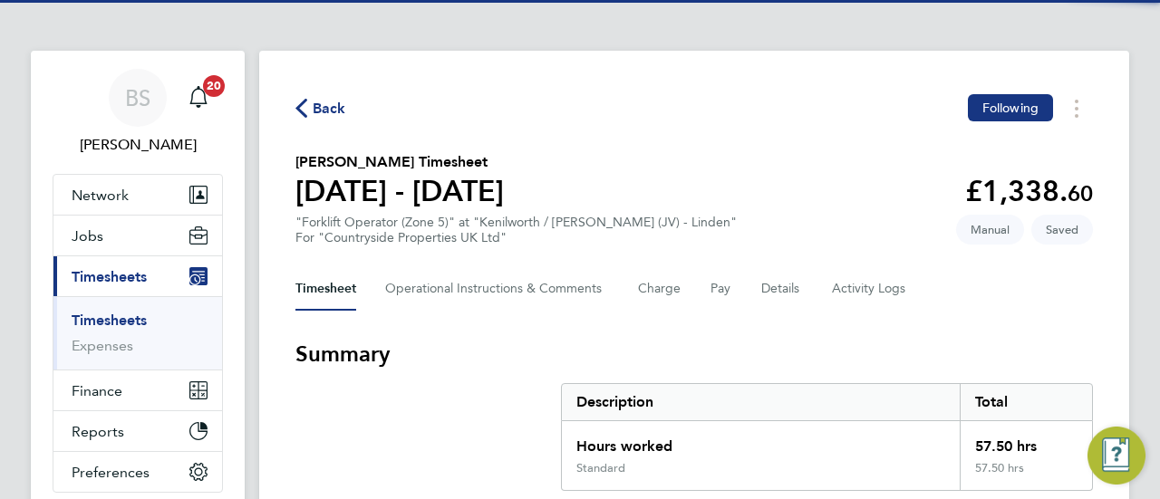
click at [535, 363] on h3 "Summary" at bounding box center [693, 354] width 797 height 29
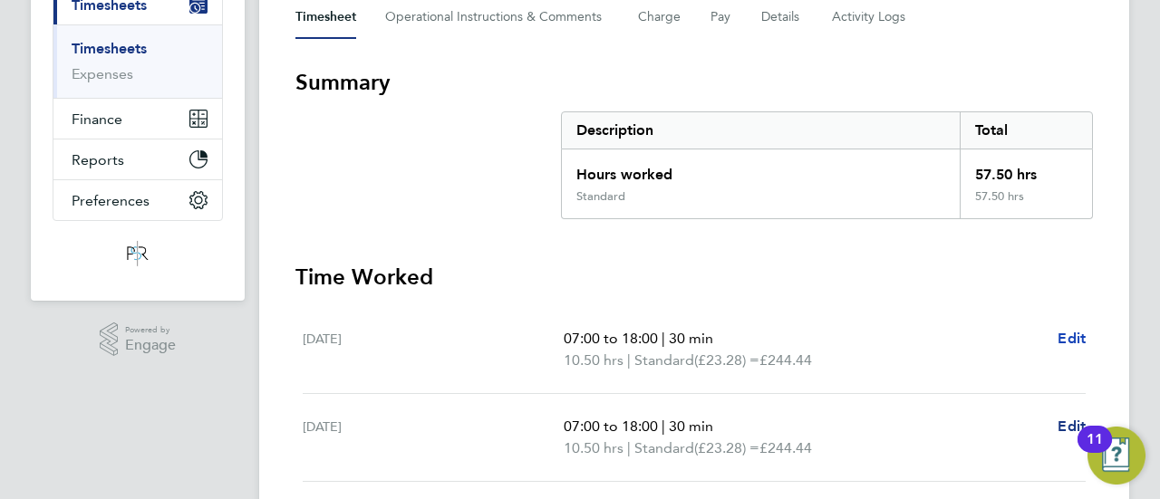
click at [1076, 331] on span "Edit" at bounding box center [1071, 338] width 28 height 17
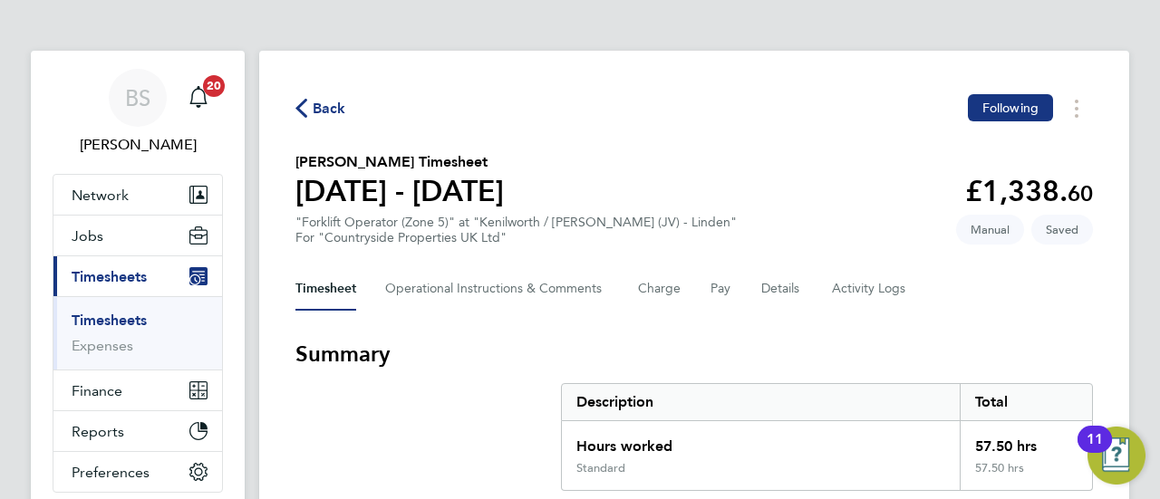
select select "30"
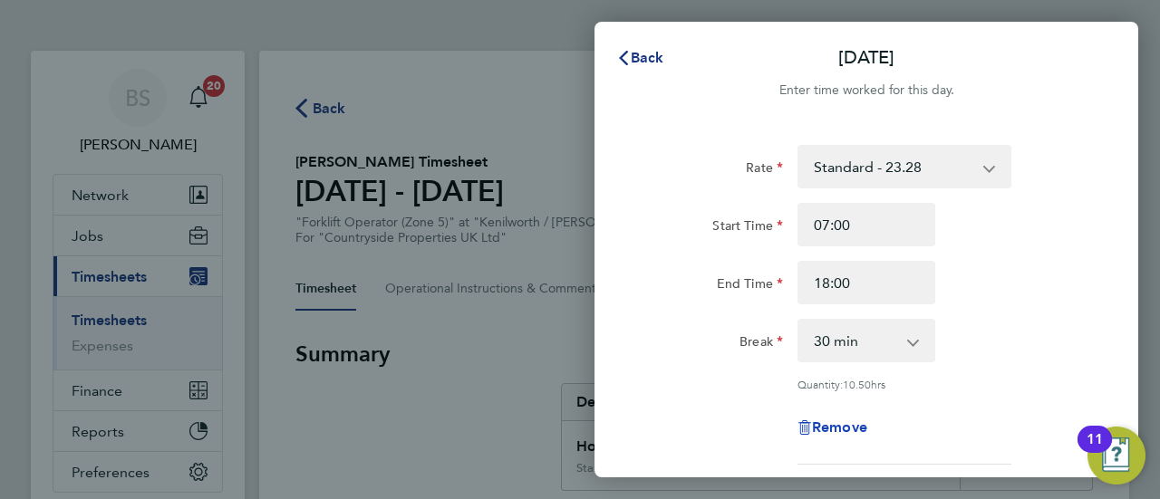
click at [828, 432] on span "Remove" at bounding box center [839, 427] width 55 height 17
select select "null"
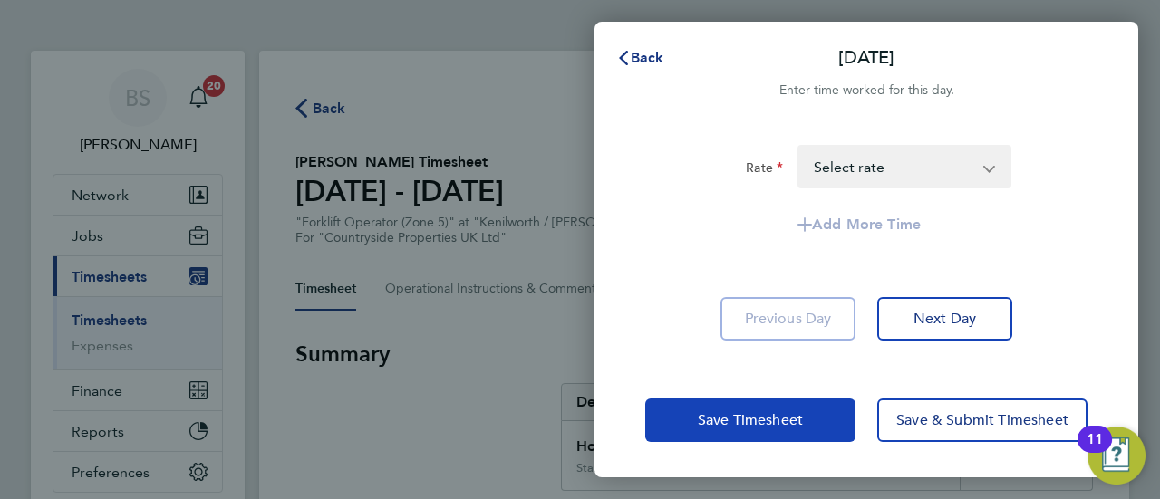
click at [789, 418] on span "Save Timesheet" at bounding box center [750, 420] width 105 height 18
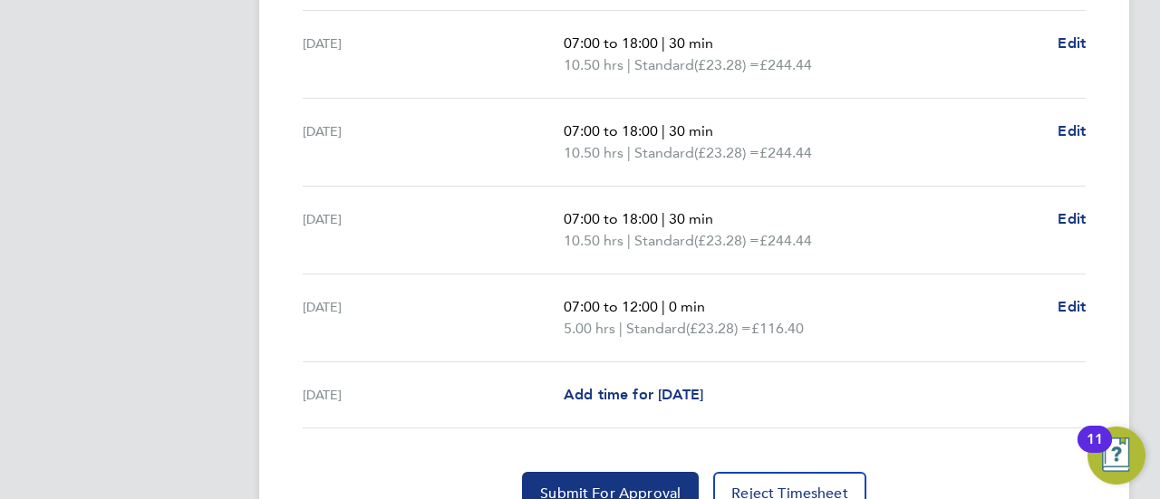
scroll to position [725, 0]
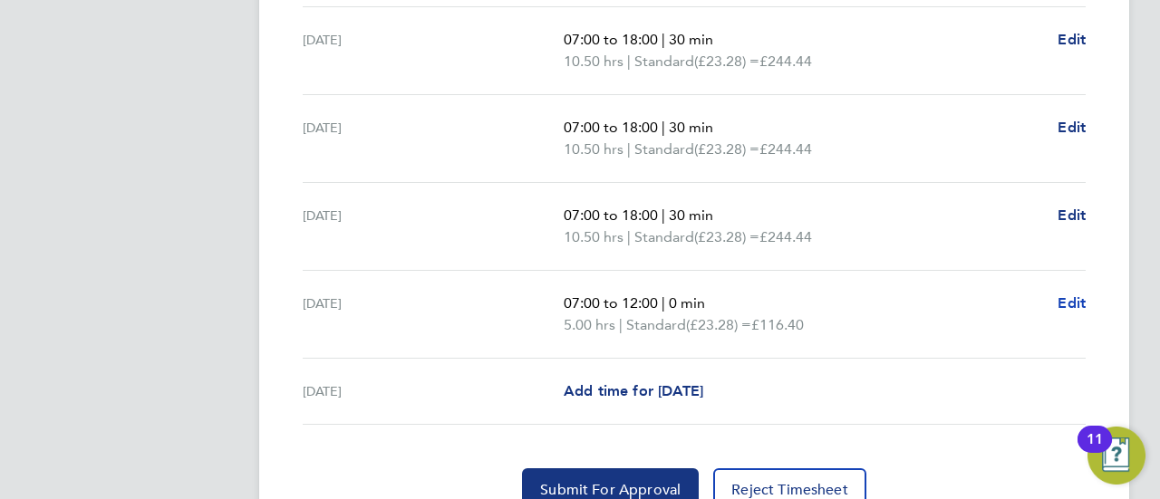
click at [1069, 301] on span "Edit" at bounding box center [1071, 302] width 28 height 17
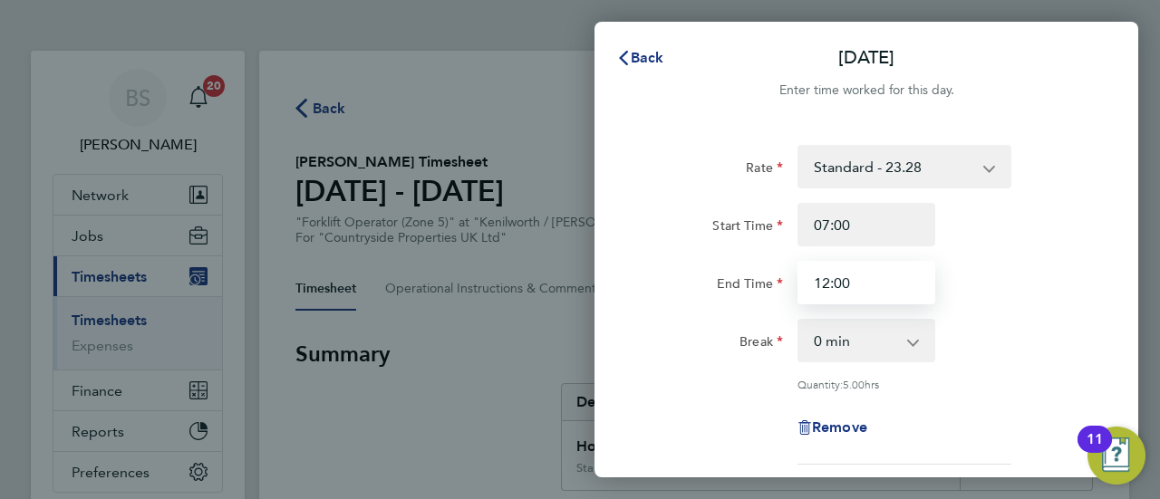
click at [875, 287] on input "12:00" at bounding box center [866, 282] width 138 height 43
drag, startPoint x: 875, startPoint y: 287, endPoint x: 776, endPoint y: 284, distance: 99.7
click at [776, 284] on div "End Time 12:00" at bounding box center [866, 282] width 457 height 43
type input "17:30"
click at [865, 334] on select "0 min 15 min 30 min 45 min 60 min 75 min 90 min" at bounding box center [855, 341] width 112 height 40
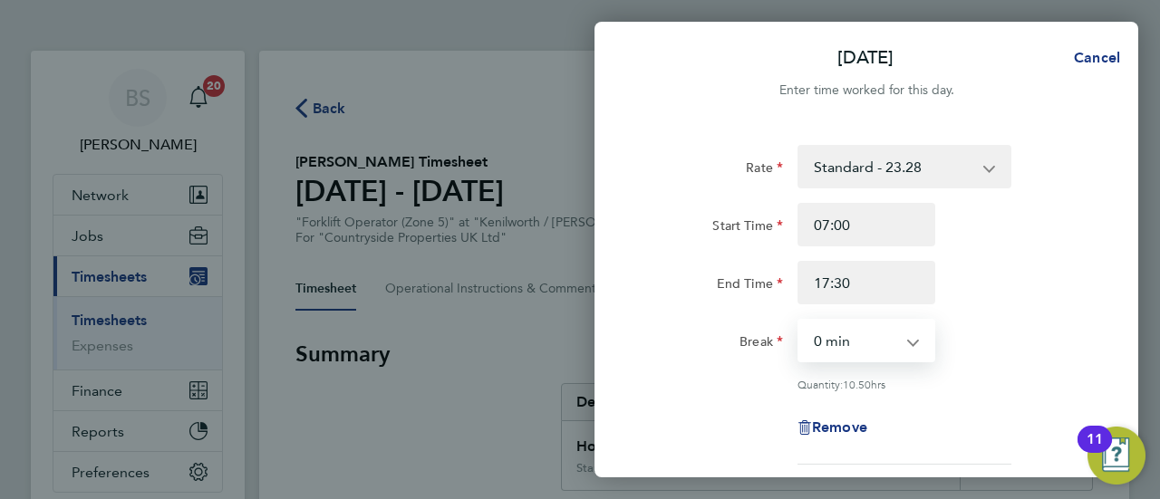
click at [799, 321] on select "0 min 15 min 30 min 45 min 60 min 75 min 90 min" at bounding box center [855, 341] width 112 height 40
click at [1018, 356] on div "Break 0 min 15 min 30 min 45 min 60 min 75 min 90 min" at bounding box center [866, 340] width 457 height 43
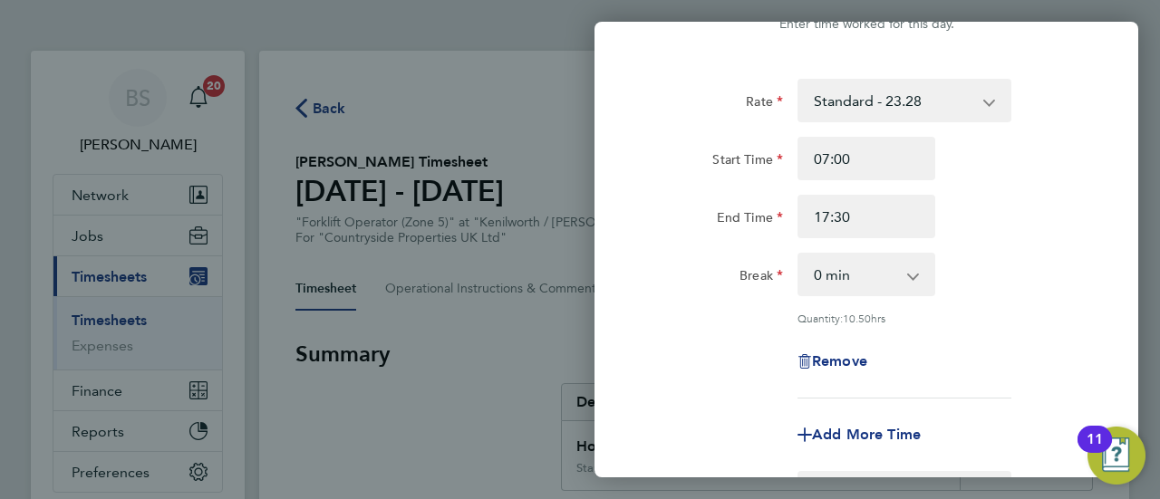
scroll to position [272, 0]
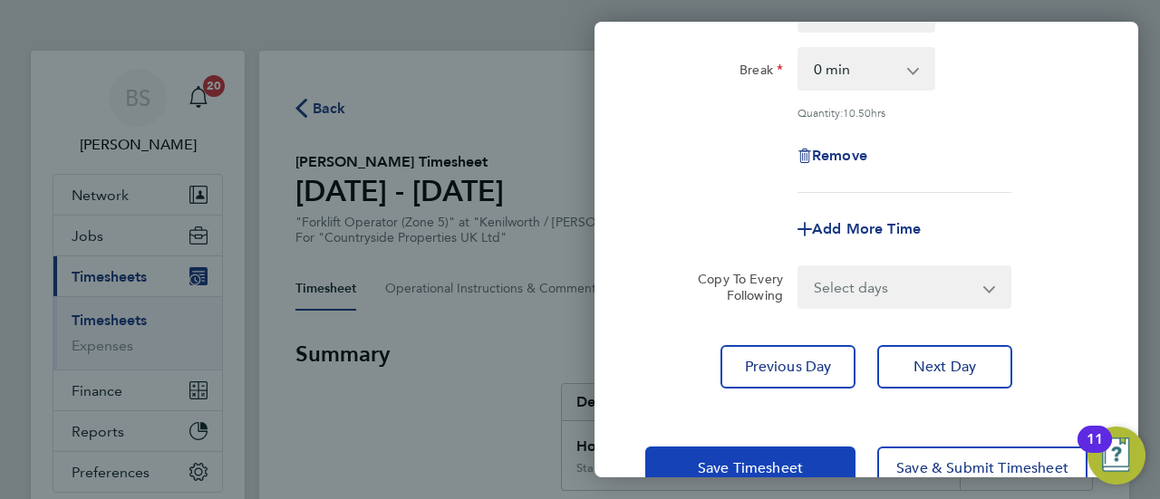
click at [781, 454] on button "Save Timesheet" at bounding box center [750, 468] width 210 height 43
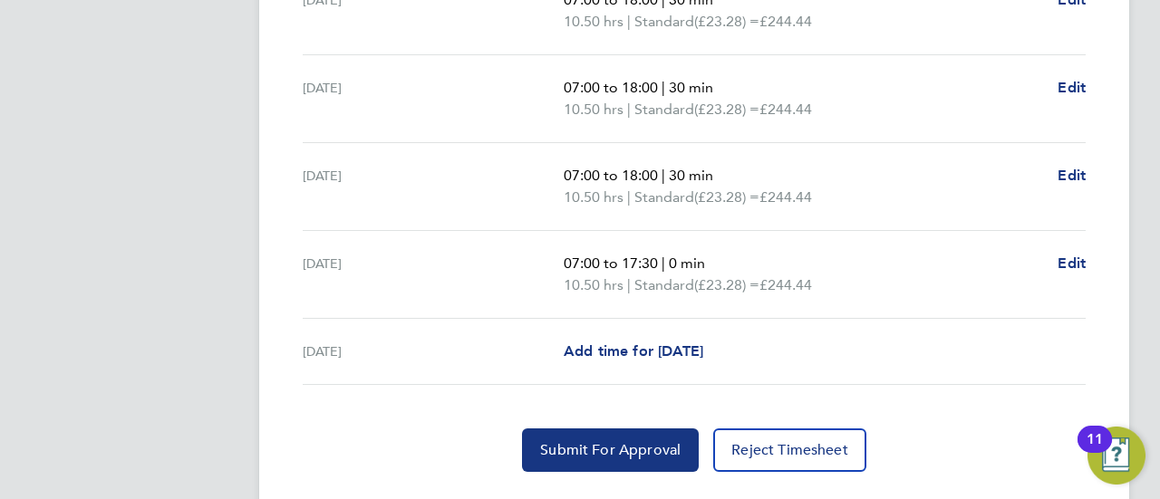
scroll to position [806, 0]
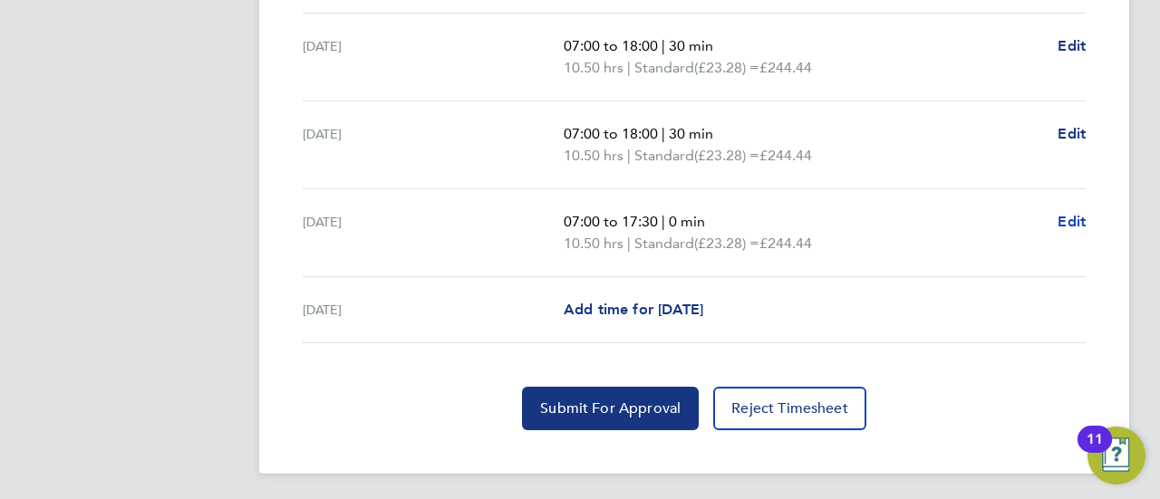
click at [1082, 217] on span "Edit" at bounding box center [1071, 221] width 28 height 17
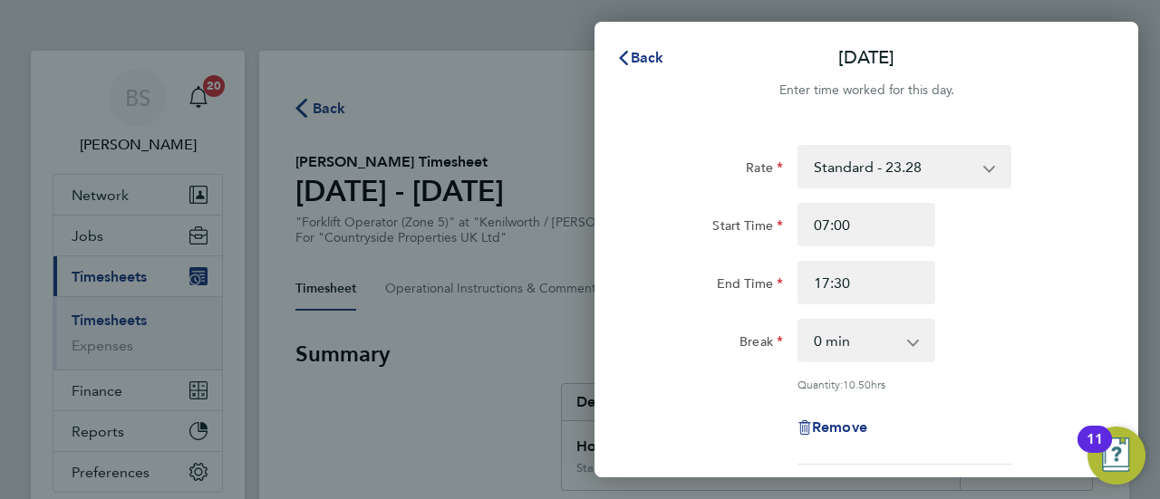
click at [892, 333] on select "0 min 15 min 30 min 45 min 60 min 75 min 90 min" at bounding box center [855, 341] width 112 height 40
select select "30"
click at [799, 321] on select "0 min 15 min 30 min 45 min 60 min 75 min 90 min" at bounding box center [855, 341] width 112 height 40
click at [1049, 320] on div "Break 0 min 15 min 30 min 45 min 60 min 75 min 90 min" at bounding box center [866, 340] width 457 height 43
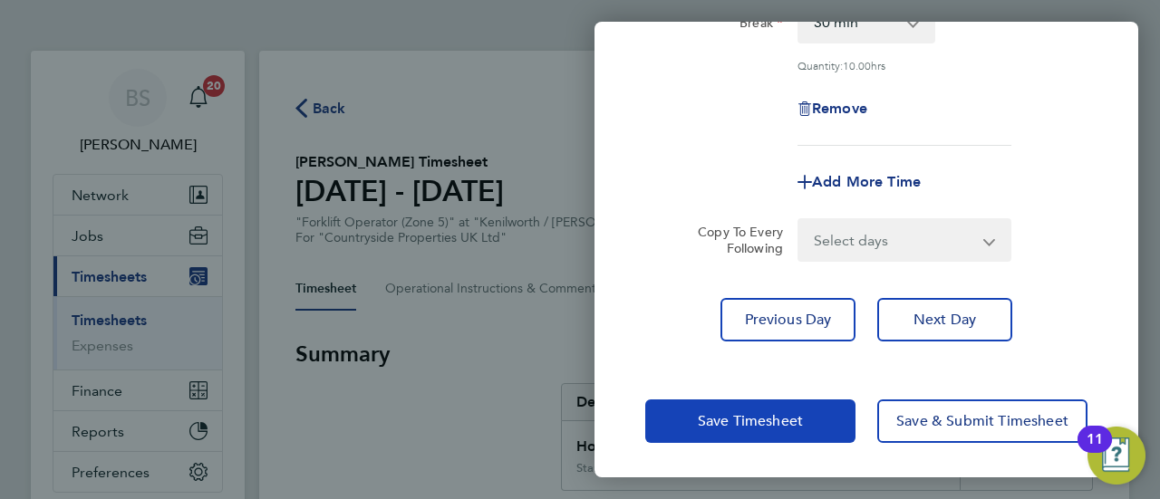
click at [710, 423] on span "Save Timesheet" at bounding box center [750, 421] width 105 height 18
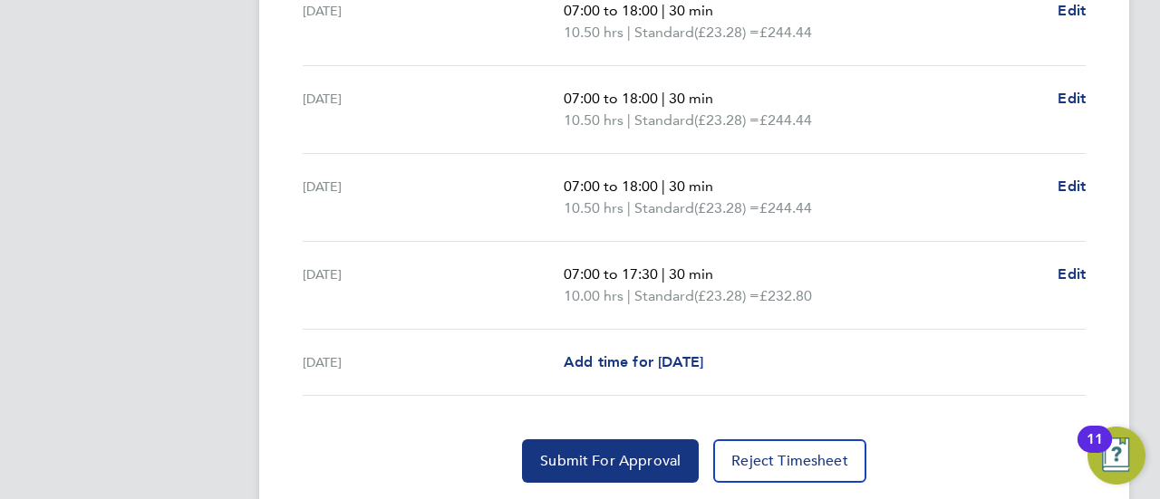
scroll to position [806, 0]
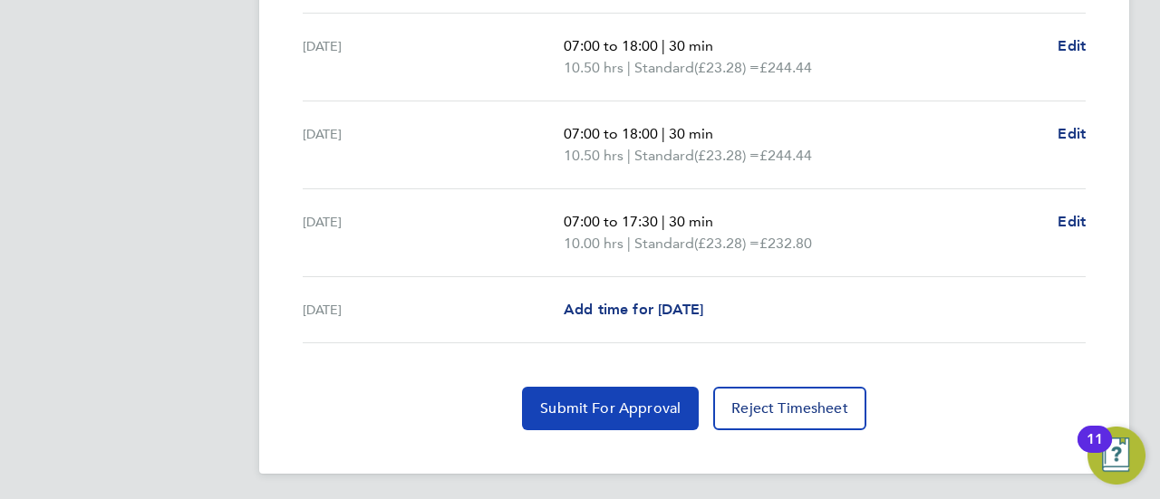
click at [586, 425] on button "Submit For Approval" at bounding box center [610, 408] width 177 height 43
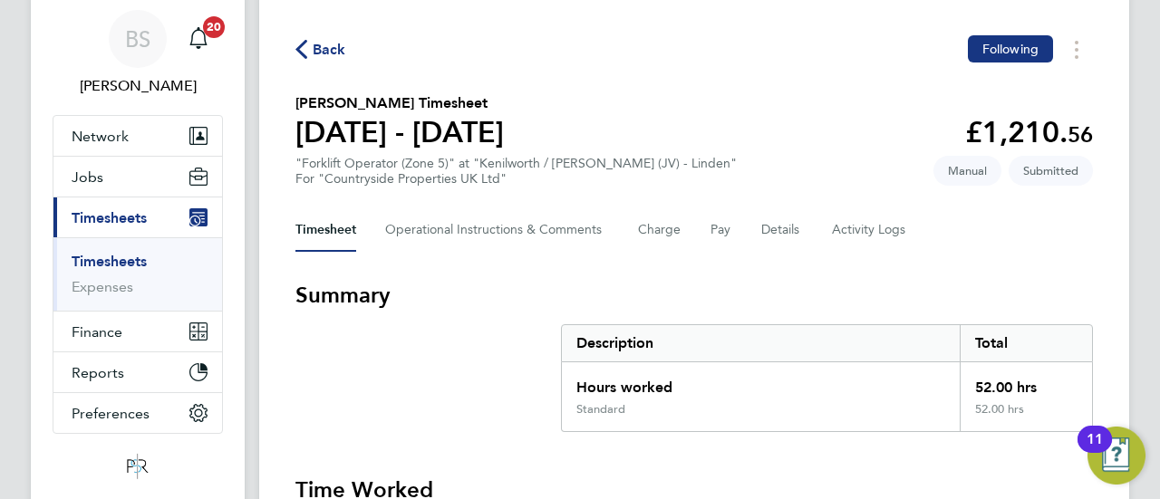
scroll to position [0, 0]
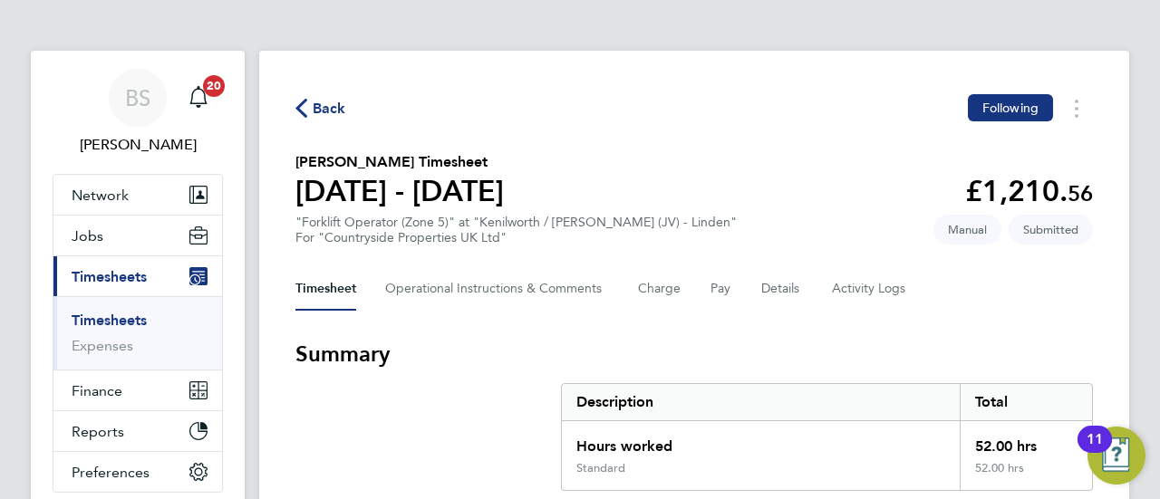
click at [303, 102] on icon "button" at bounding box center [301, 108] width 12 height 19
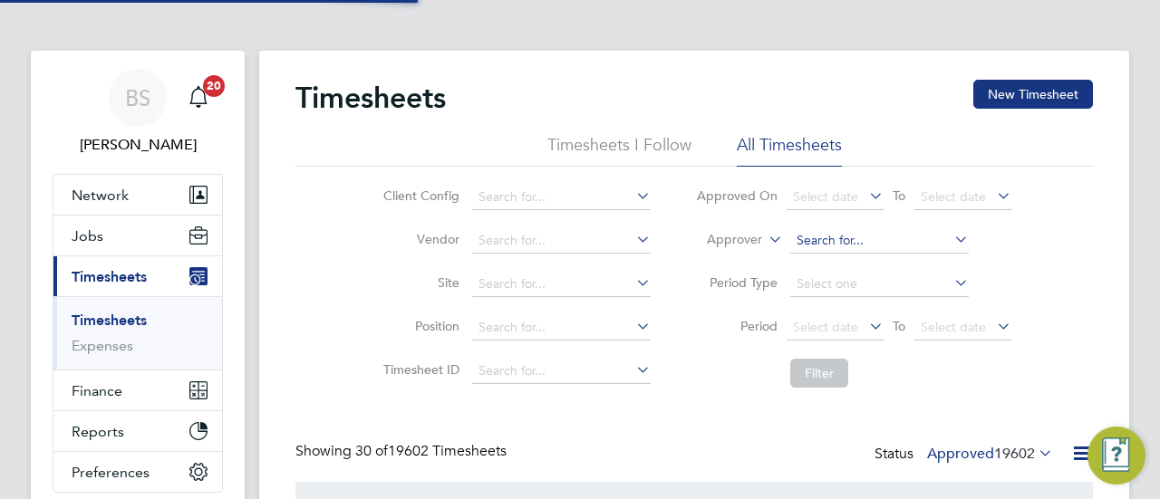
scroll to position [61, 157]
click at [765, 239] on icon at bounding box center [765, 235] width 0 height 16
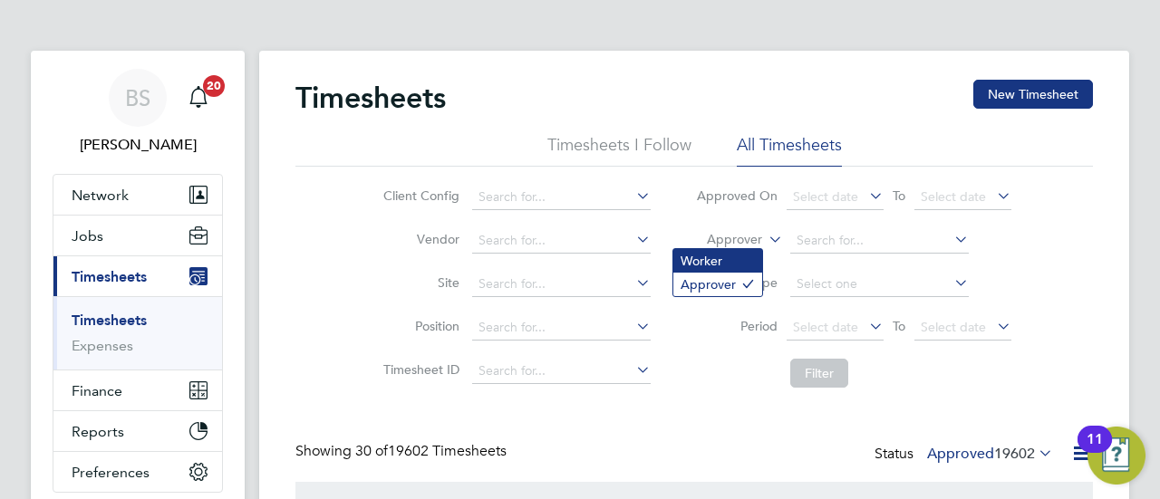
click at [758, 253] on li "Worker" at bounding box center [717, 261] width 89 height 24
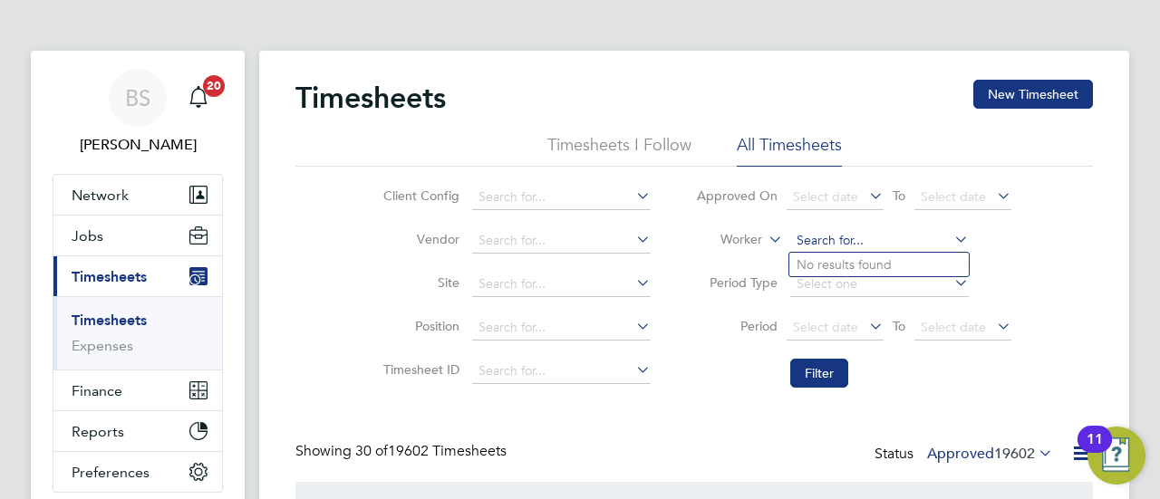
click at [815, 237] on input at bounding box center [879, 240] width 179 height 25
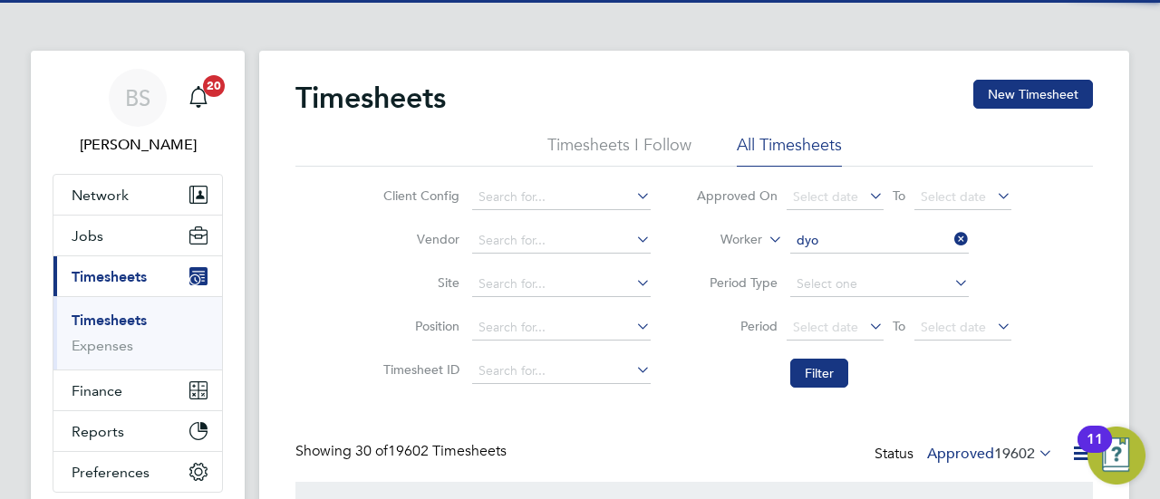
click at [891, 269] on li "Dyo [PERSON_NAME]" at bounding box center [878, 265] width 179 height 24
type input "[PERSON_NAME]"
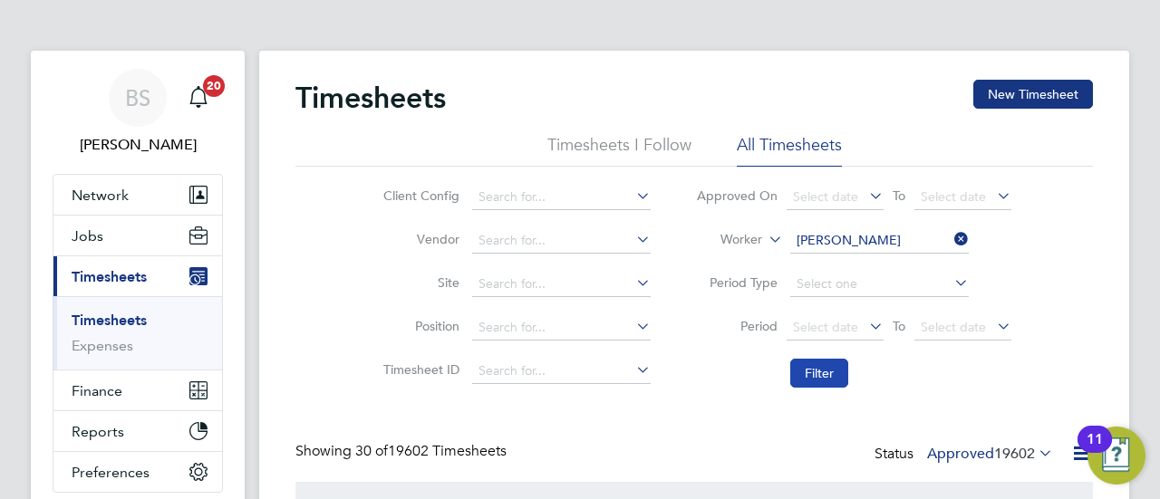
click at [830, 366] on button "Filter" at bounding box center [819, 373] width 58 height 29
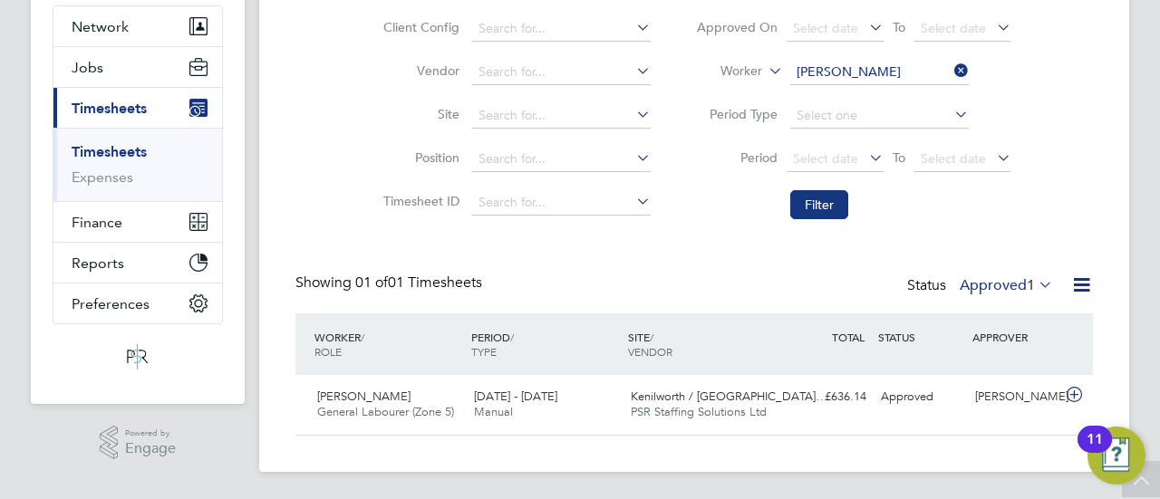
click at [1006, 287] on label "Approved 1" at bounding box center [1006, 285] width 93 height 18
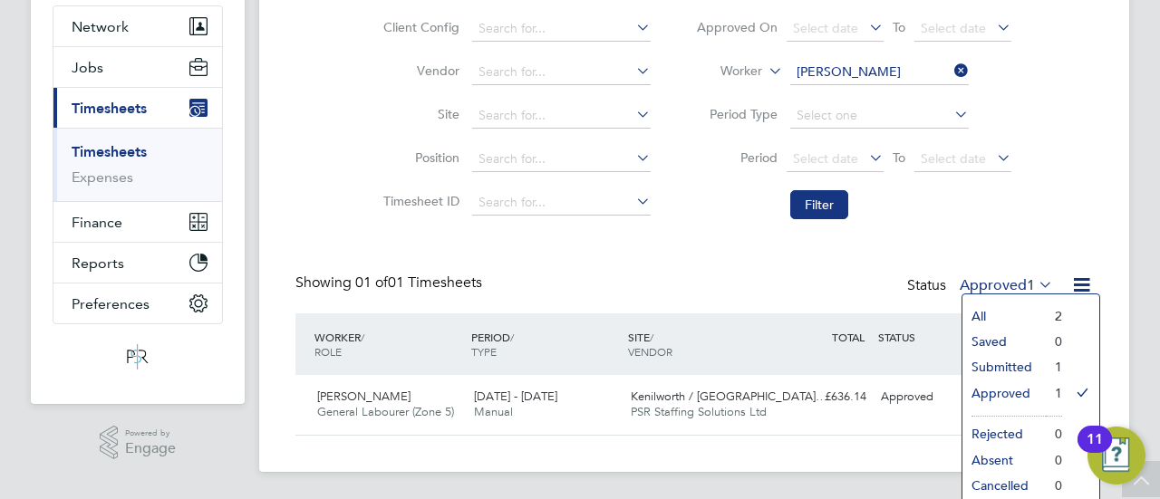
click at [1008, 393] on li "Approved" at bounding box center [1003, 393] width 83 height 25
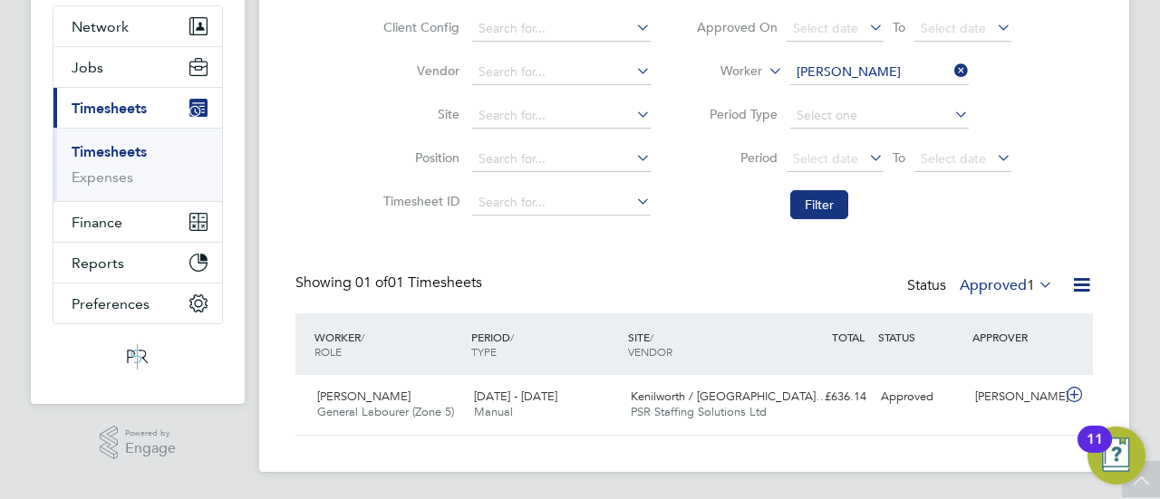
click at [1003, 276] on label "Approved 1" at bounding box center [1006, 285] width 93 height 18
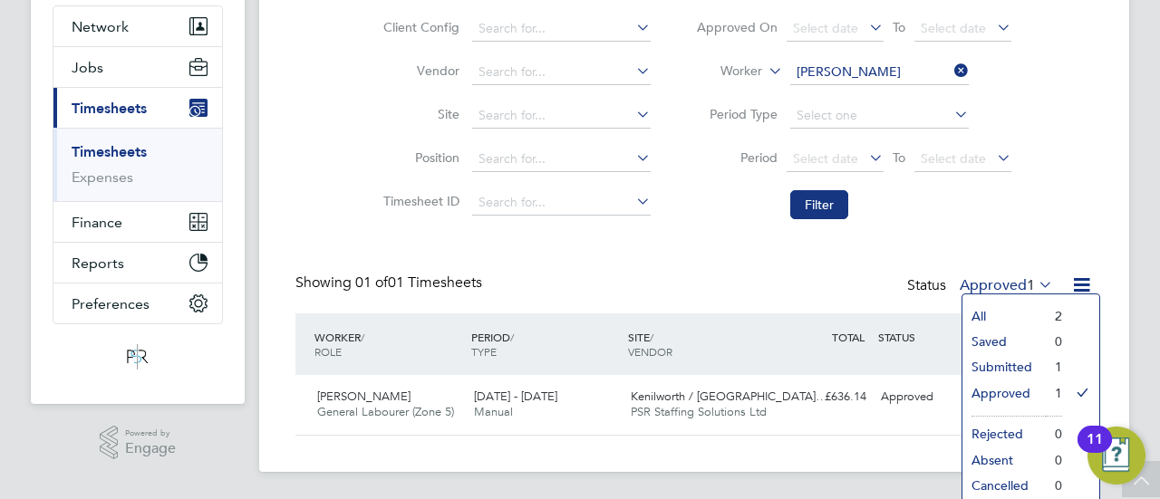
click at [1006, 362] on li "Submitted" at bounding box center [1003, 366] width 83 height 25
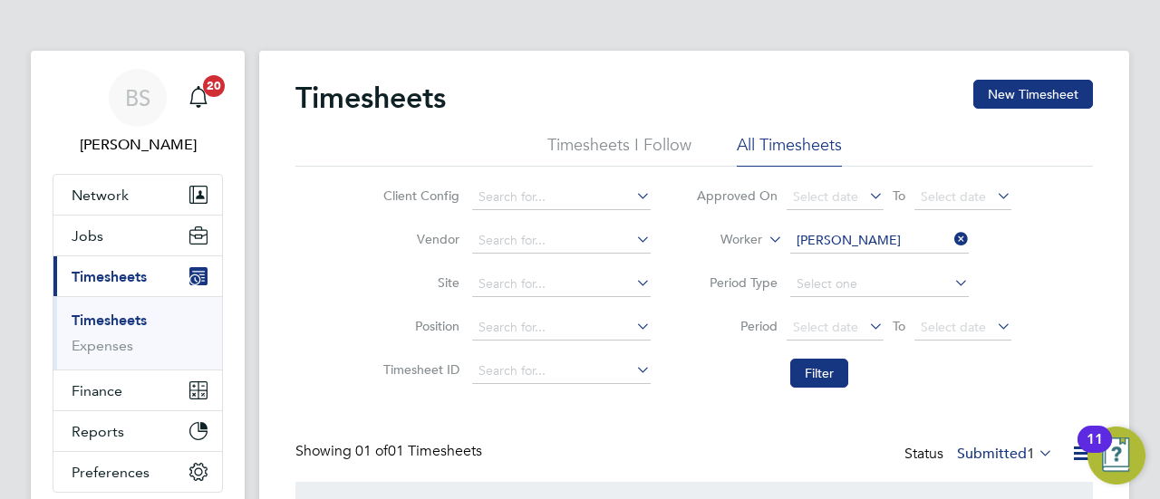
click at [950, 236] on icon at bounding box center [950, 239] width 0 height 25
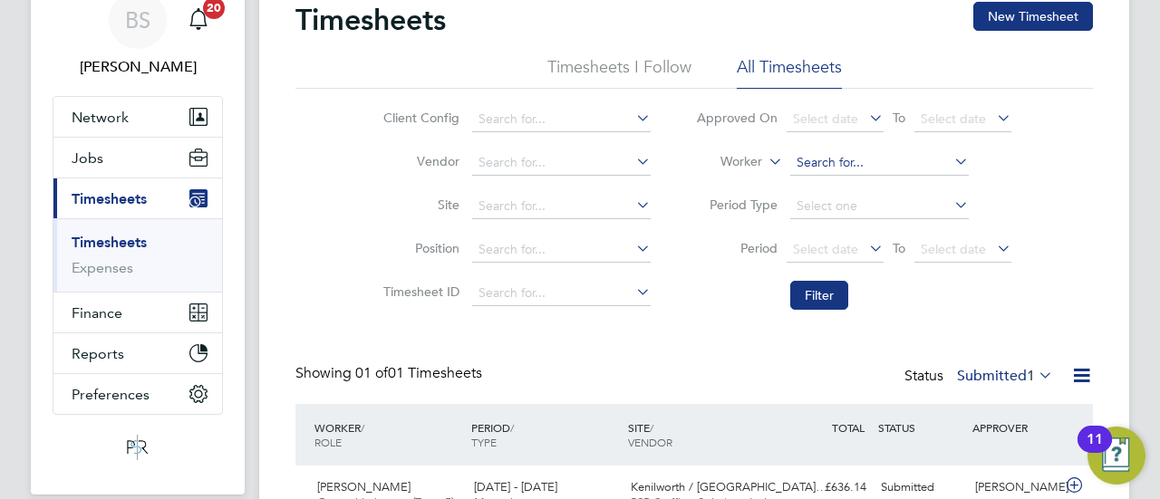
click at [823, 162] on input at bounding box center [879, 162] width 179 height 25
click at [859, 185] on li "[PERSON_NAME] eewa" at bounding box center [878, 187] width 179 height 24
type input "[PERSON_NAME]"
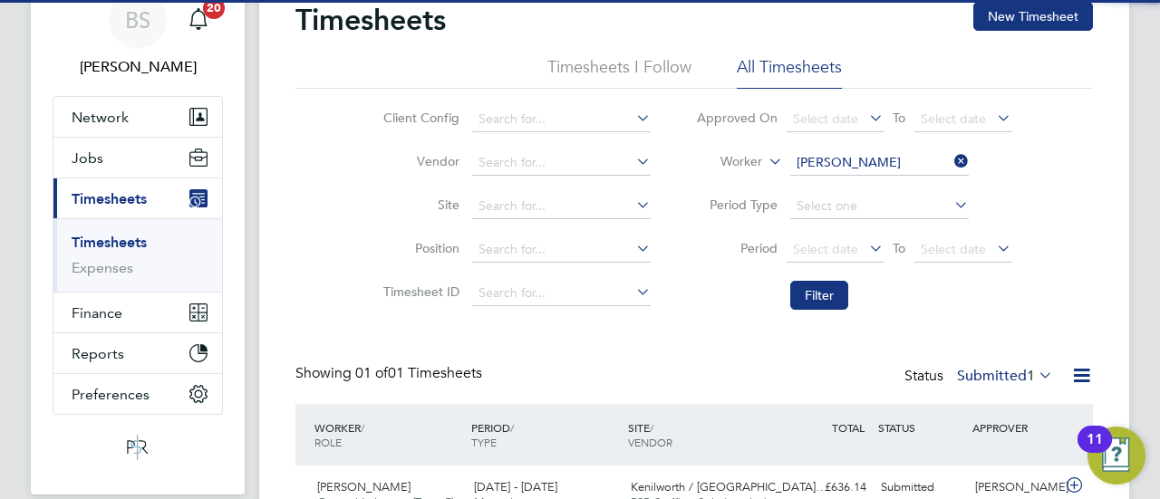
click at [824, 277] on li "Filter" at bounding box center [853, 295] width 361 height 47
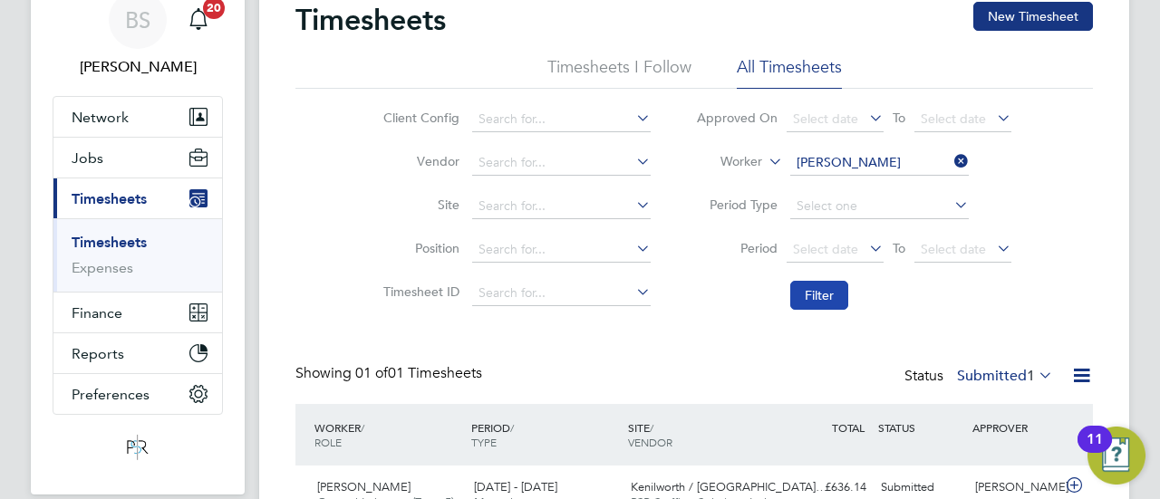
click at [824, 281] on button "Filter" at bounding box center [819, 295] width 58 height 29
